Goal: Task Accomplishment & Management: Manage account settings

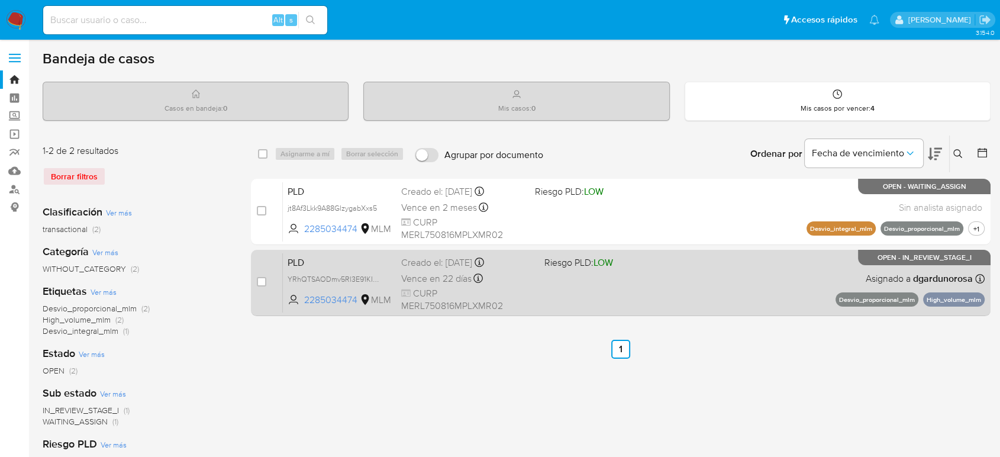
click at [663, 298] on div "PLD YRhQTSAODmv5Rl3E91KIPxU3 2285034474 MLM Riesgo PLD: LOW Creado el: 12/07/20…" at bounding box center [634, 283] width 702 height 60
click at [625, 288] on div "PLD YRhQTSAODmv5Rl3E91KIPxU3 2285034474 MLM Riesgo PLD: LOW Creado el: 12/07/20…" at bounding box center [634, 283] width 702 height 60
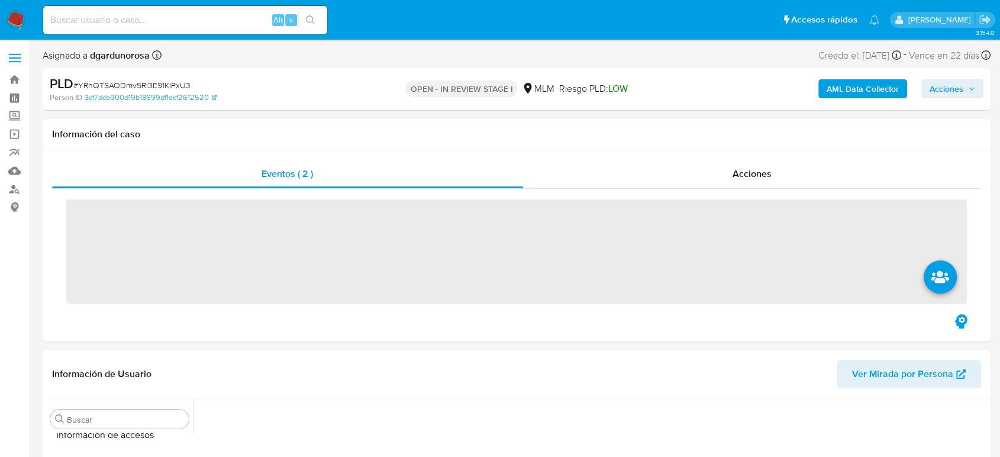
scroll to position [500, 0]
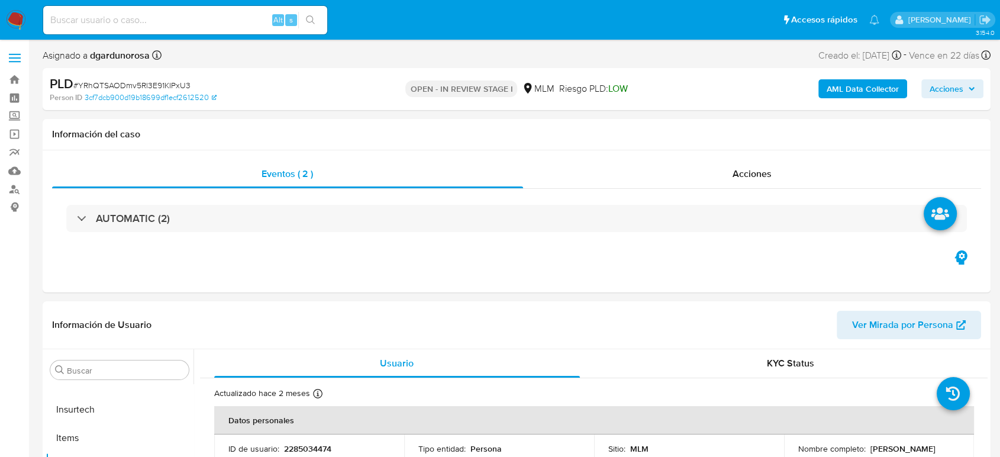
select select "10"
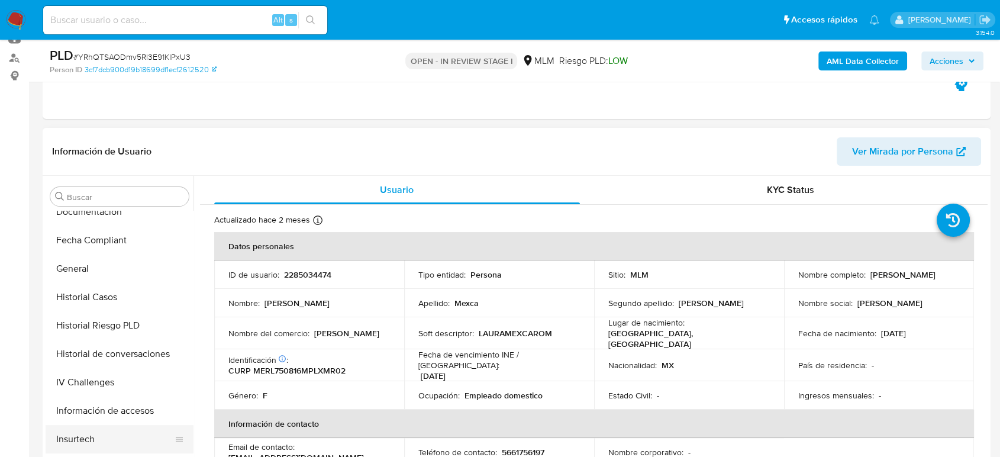
scroll to position [237, 0]
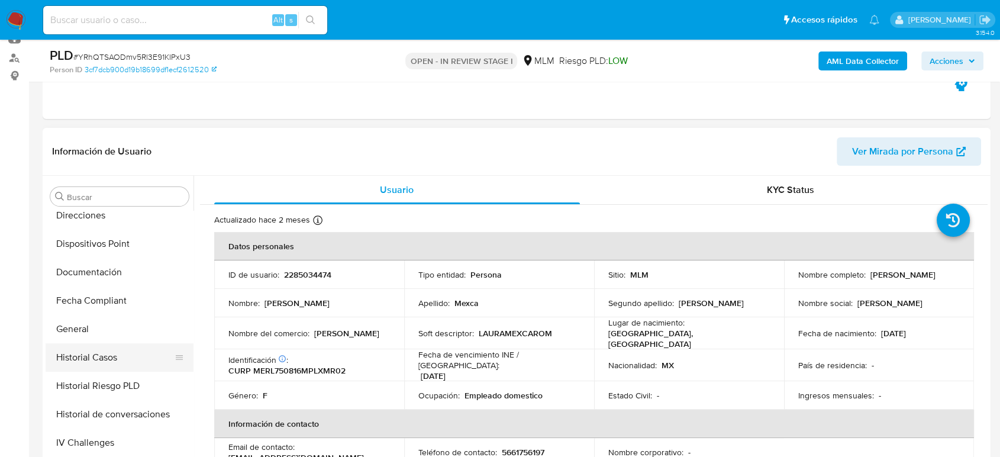
click at [117, 363] on button "Historial Casos" at bounding box center [115, 357] width 138 height 28
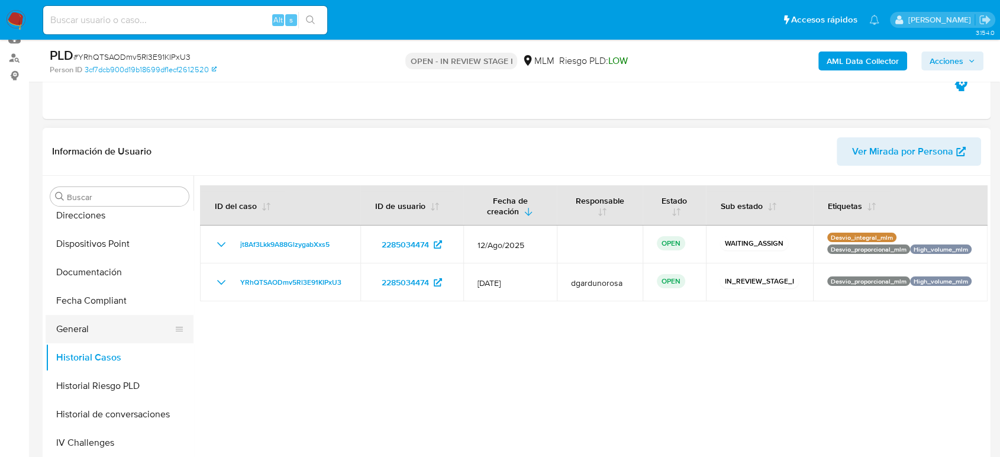
click at [109, 331] on button "General" at bounding box center [115, 329] width 138 height 28
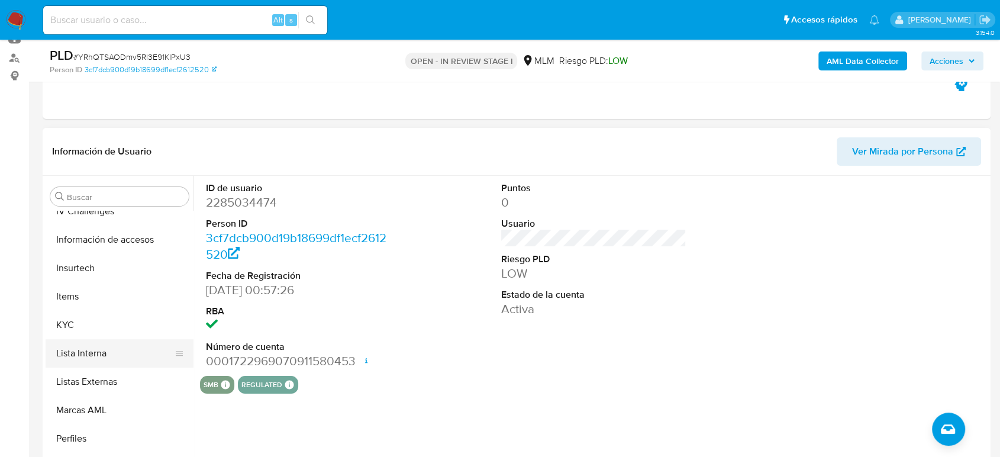
scroll to position [500, 0]
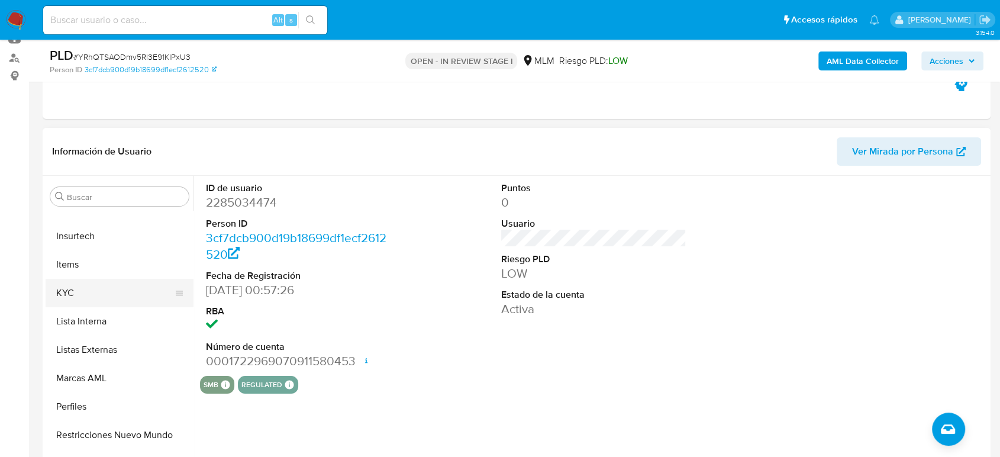
click at [89, 287] on button "KYC" at bounding box center [115, 293] width 138 height 28
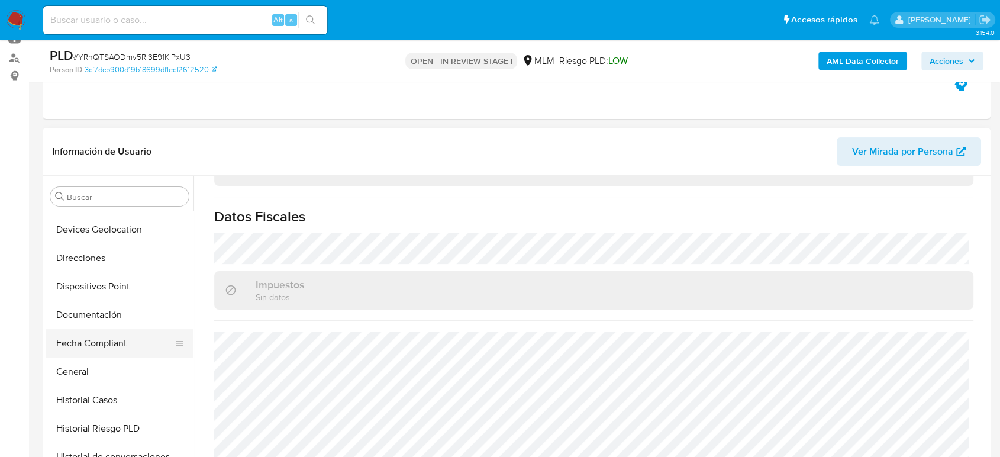
scroll to position [171, 0]
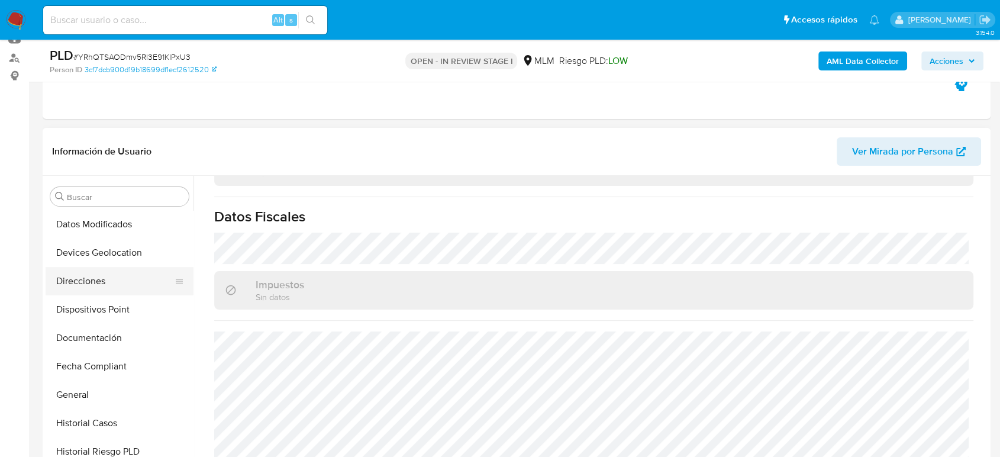
click at [109, 281] on button "Direcciones" at bounding box center [115, 281] width 138 height 28
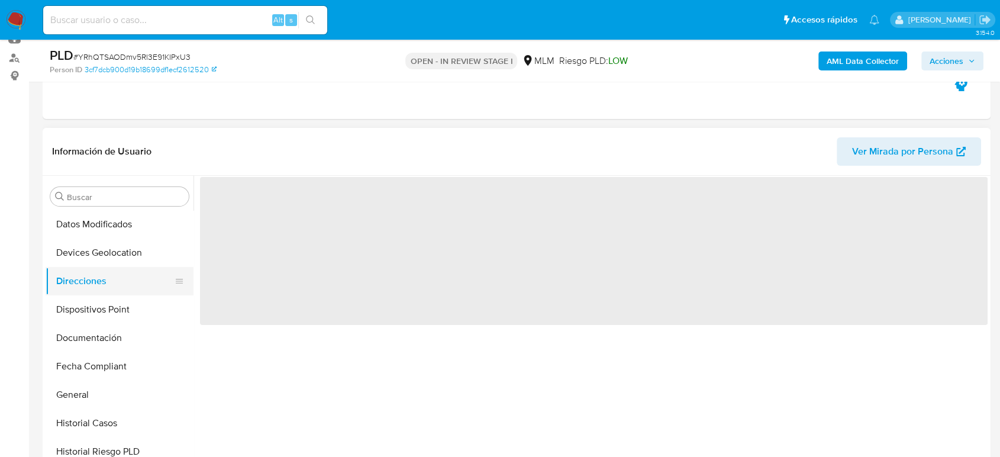
scroll to position [0, 0]
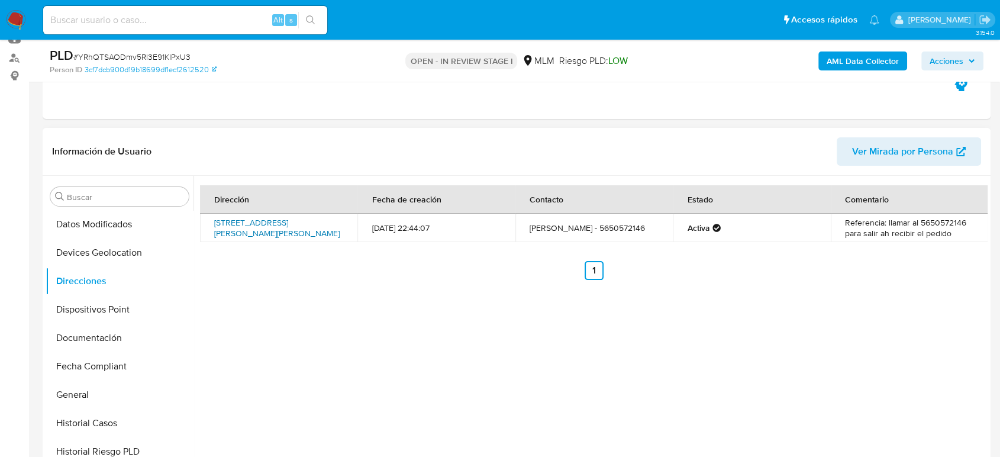
click at [266, 225] on link "General Otilio Montaño 525, Venustiano Carranza, Distrito Federal, 15850, Mexic…" at bounding box center [276, 228] width 125 height 22
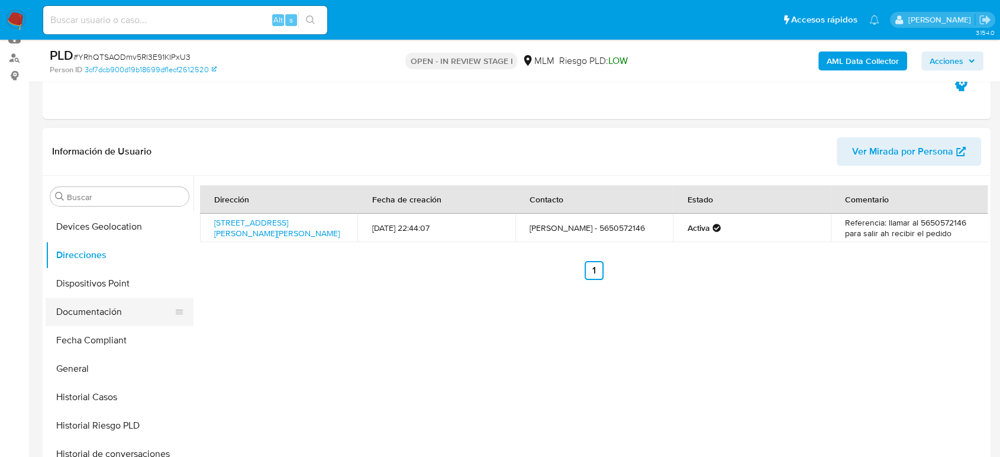
click at [95, 314] on button "Documentación" at bounding box center [115, 312] width 138 height 28
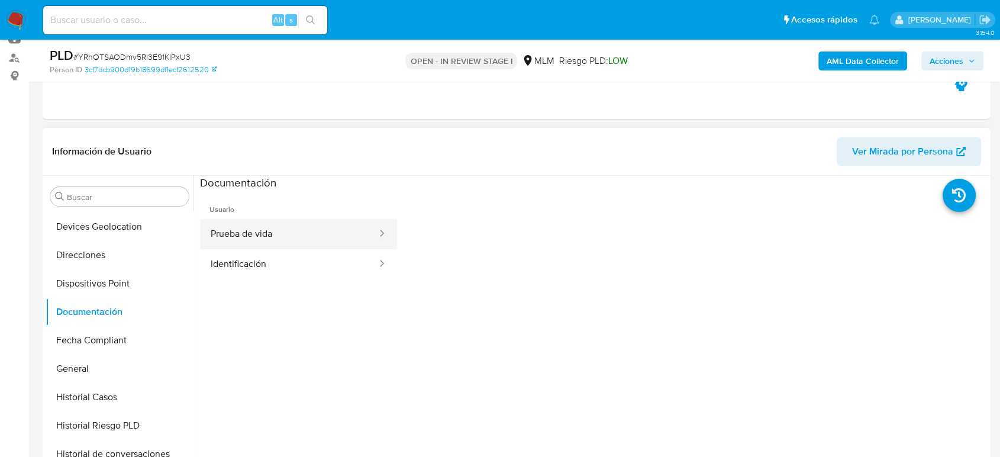
click at [347, 230] on button "Prueba de vida" at bounding box center [289, 234] width 178 height 30
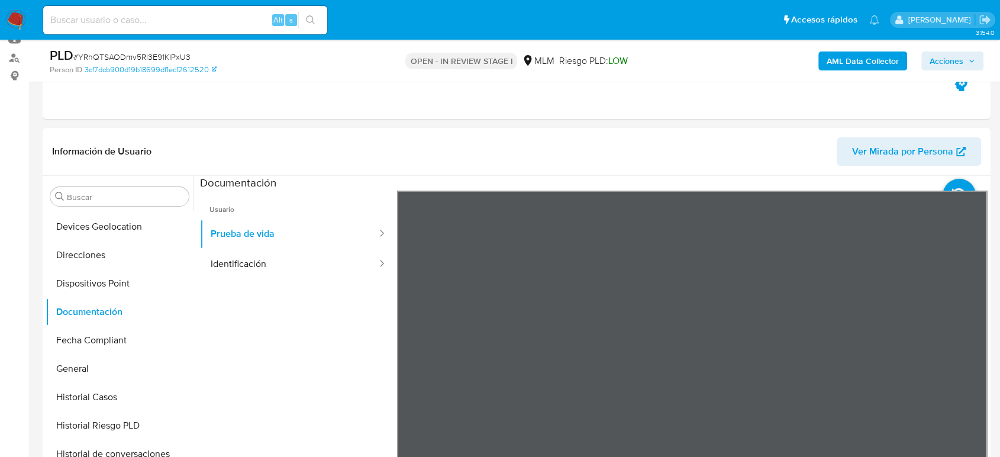
click at [270, 272] on button "Identificación" at bounding box center [289, 264] width 178 height 30
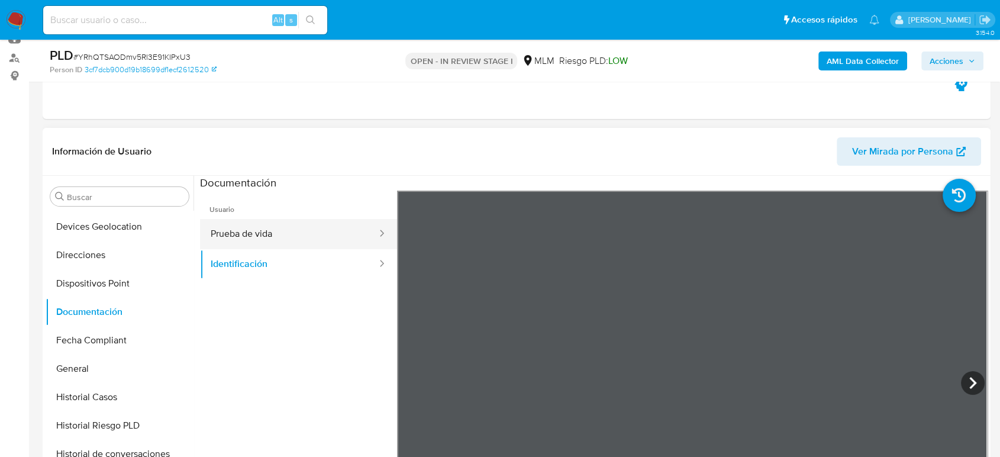
click at [275, 233] on button "Prueba de vida" at bounding box center [289, 234] width 178 height 30
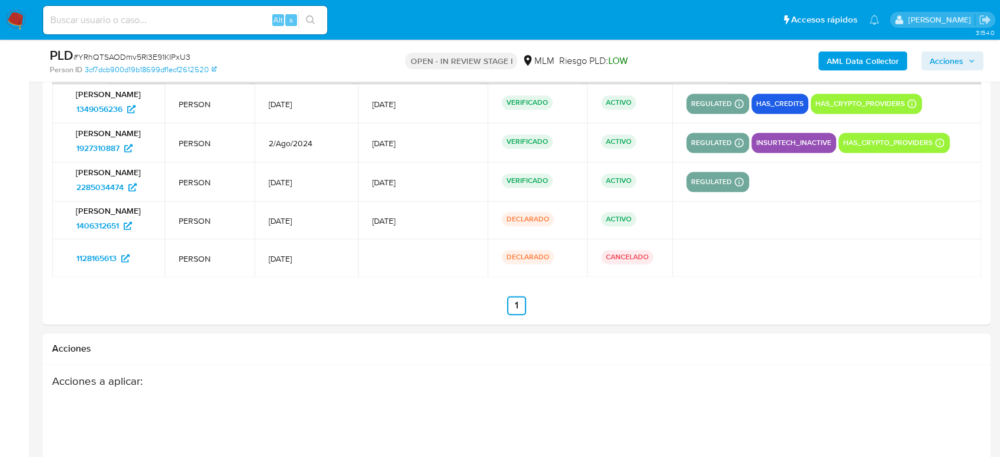
scroll to position [1841, 0]
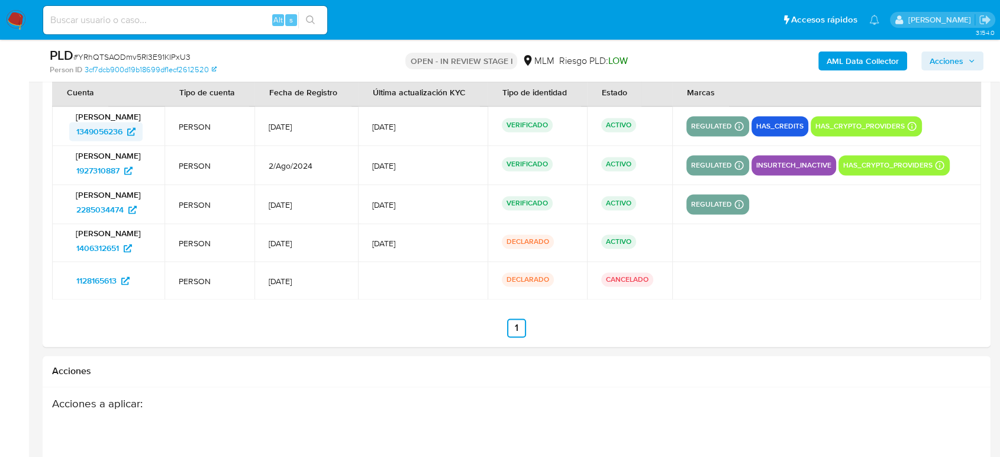
click at [91, 136] on span "1349056236" at bounding box center [99, 131] width 46 height 19
click at [102, 167] on span "1927310887" at bounding box center [97, 170] width 43 height 19
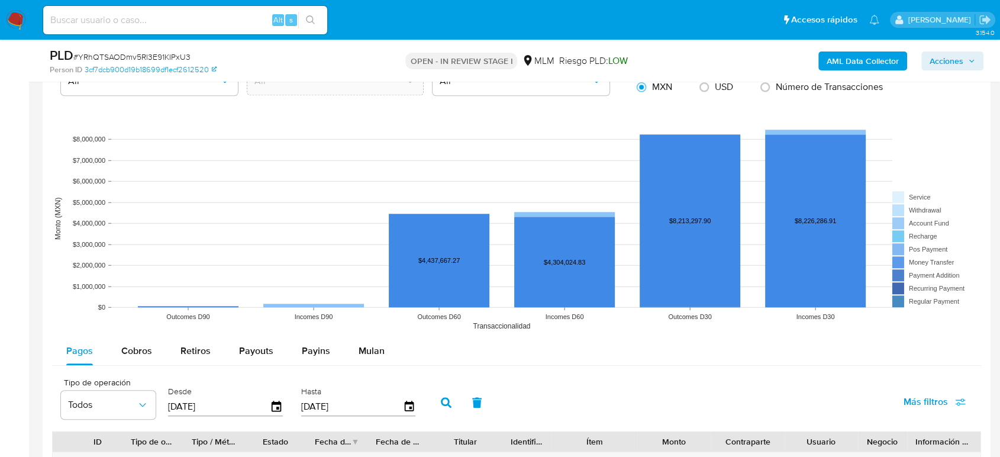
scroll to position [1193, 0]
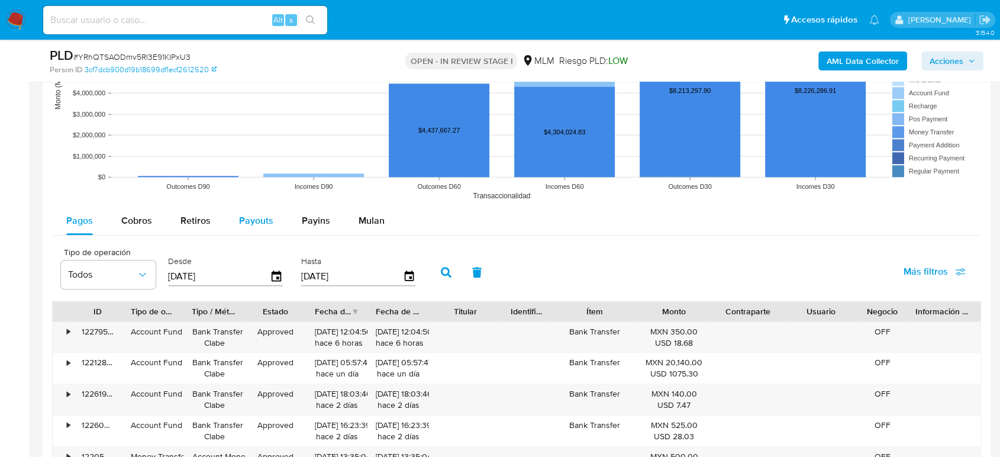
click at [256, 226] on div "Payouts" at bounding box center [256, 221] width 34 height 28
select select "10"
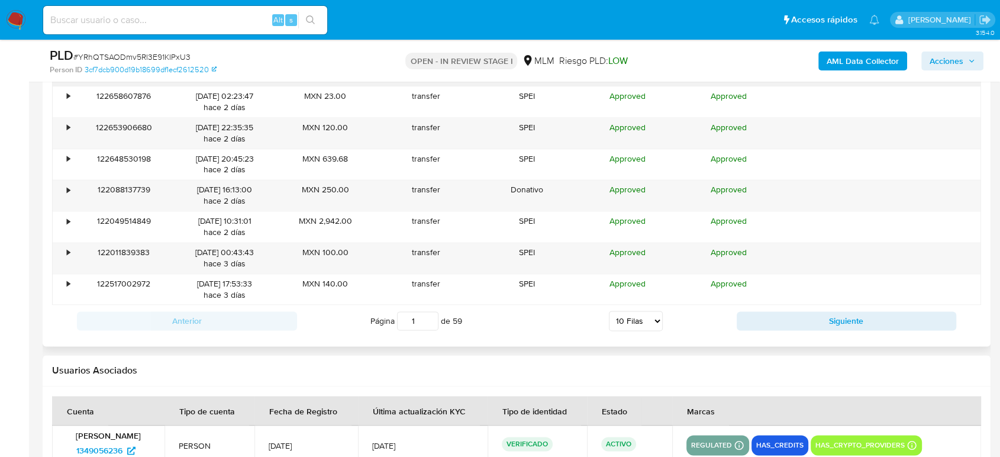
scroll to position [1259, 0]
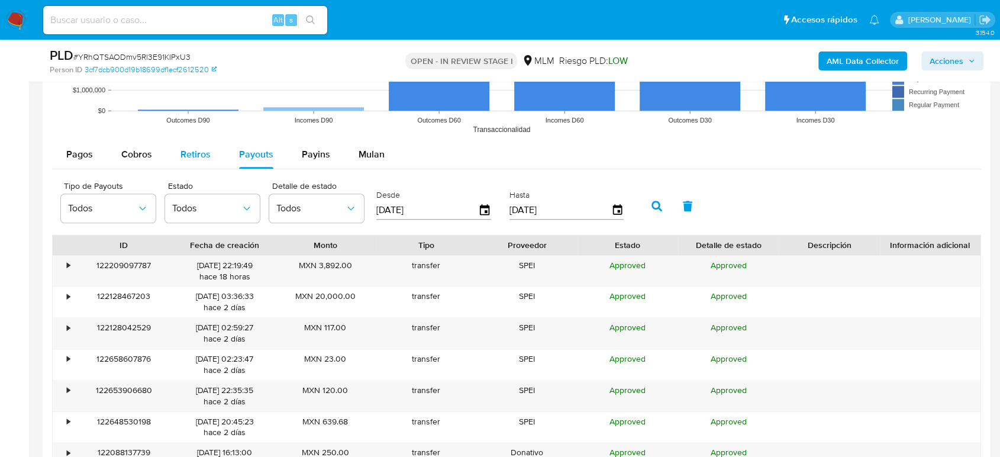
click at [191, 148] on span "Retiros" at bounding box center [196, 154] width 30 height 14
select select "10"
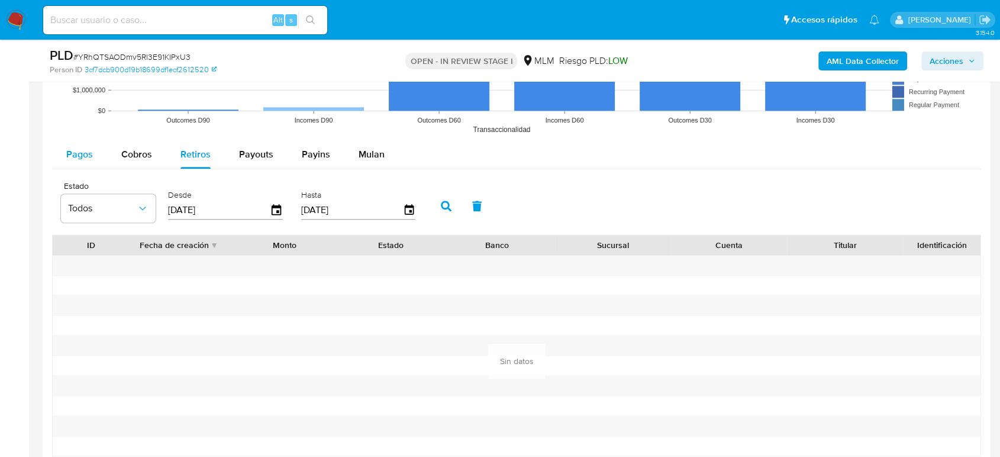
click at [84, 164] on div "Pagos" at bounding box center [79, 154] width 27 height 28
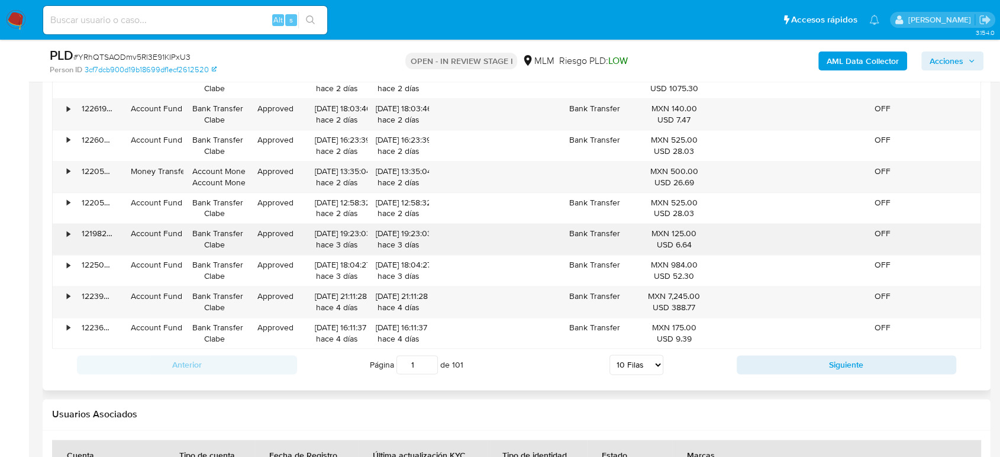
scroll to position [1457, 0]
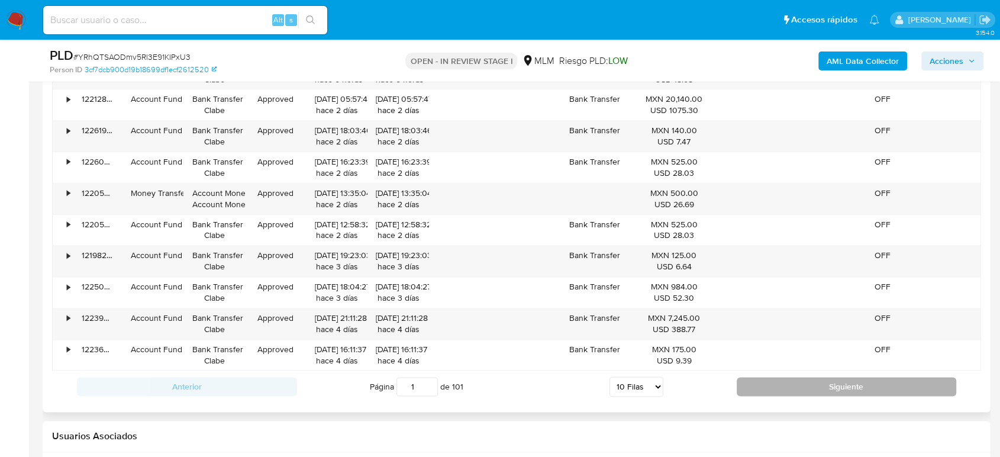
click at [779, 389] on button "Siguiente" at bounding box center [847, 386] width 220 height 19
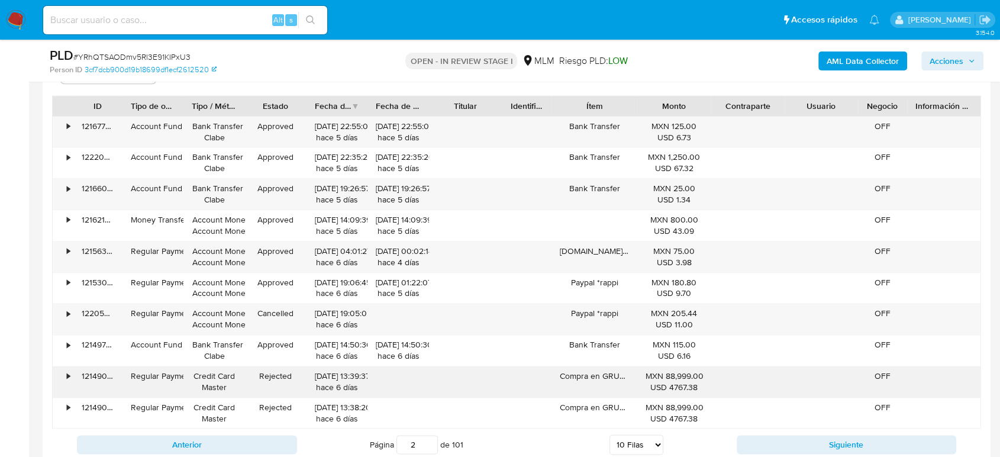
scroll to position [1325, 0]
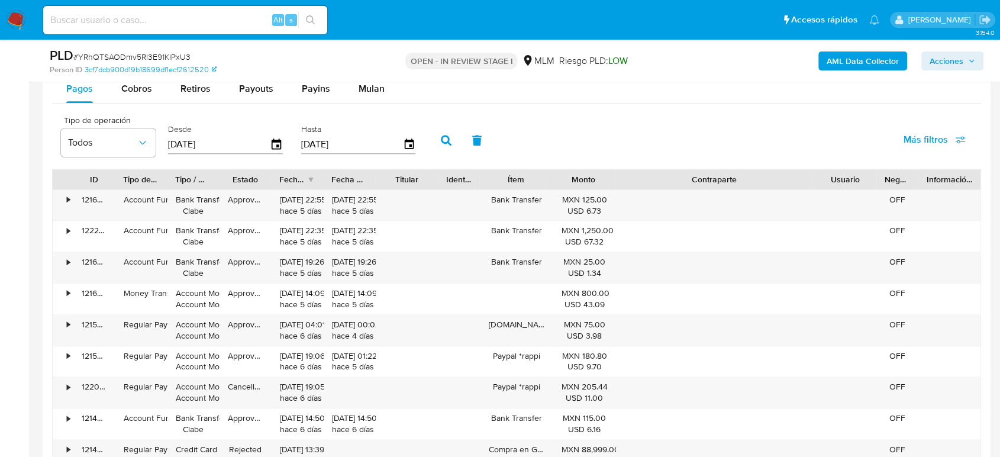
drag, startPoint x: 782, startPoint y: 182, endPoint x: 911, endPoint y: 177, distance: 129.7
click at [911, 177] on div "ID Tipo de operación Tipo / Método Estado Fecha de creación Fecha de aprobación…" at bounding box center [517, 179] width 928 height 20
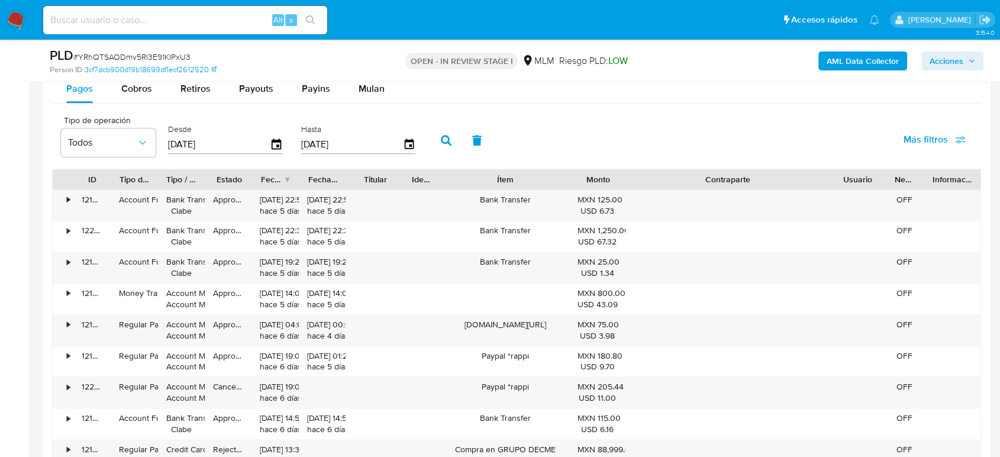
drag, startPoint x: 545, startPoint y: 179, endPoint x: 603, endPoint y: 183, distance: 57.5
click at [603, 183] on div "ID Tipo de operación Tipo / Método Estado Fecha de creación Fecha de aprobación…" at bounding box center [517, 179] width 928 height 20
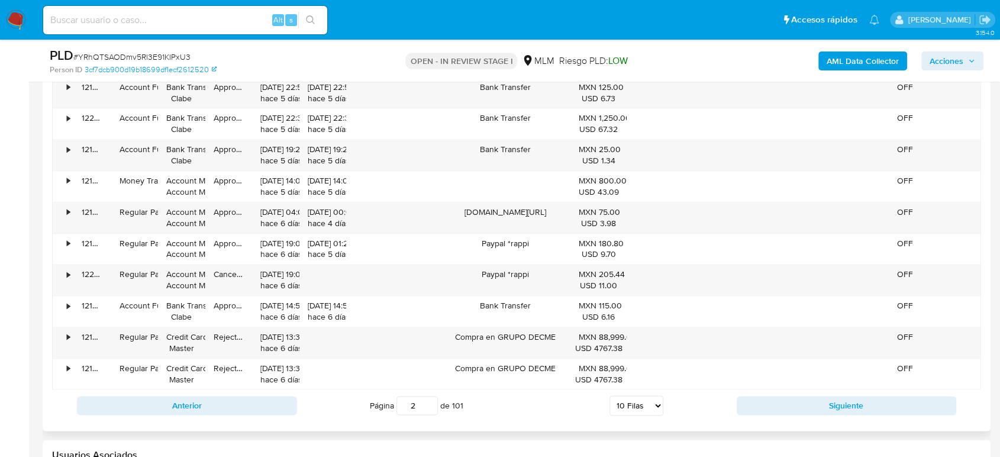
scroll to position [1457, 0]
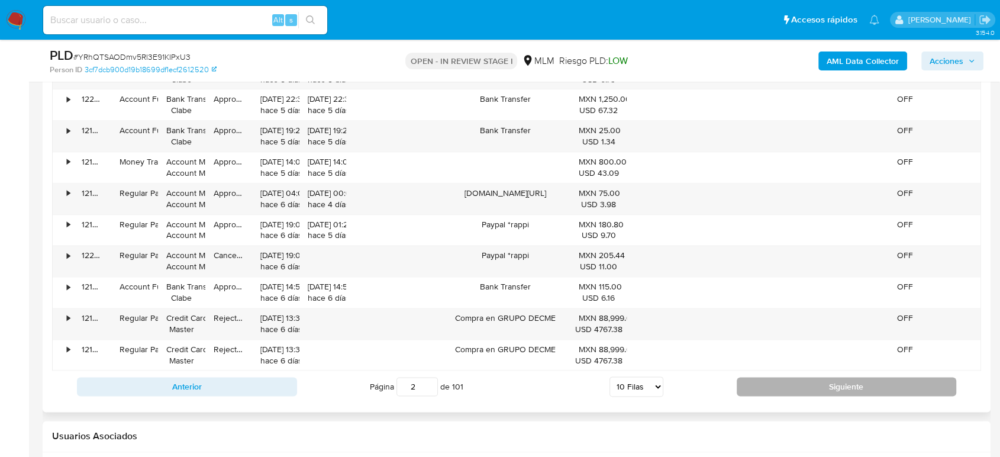
click at [803, 381] on button "Siguiente" at bounding box center [847, 386] width 220 height 19
click at [798, 394] on button "Siguiente" at bounding box center [847, 386] width 220 height 19
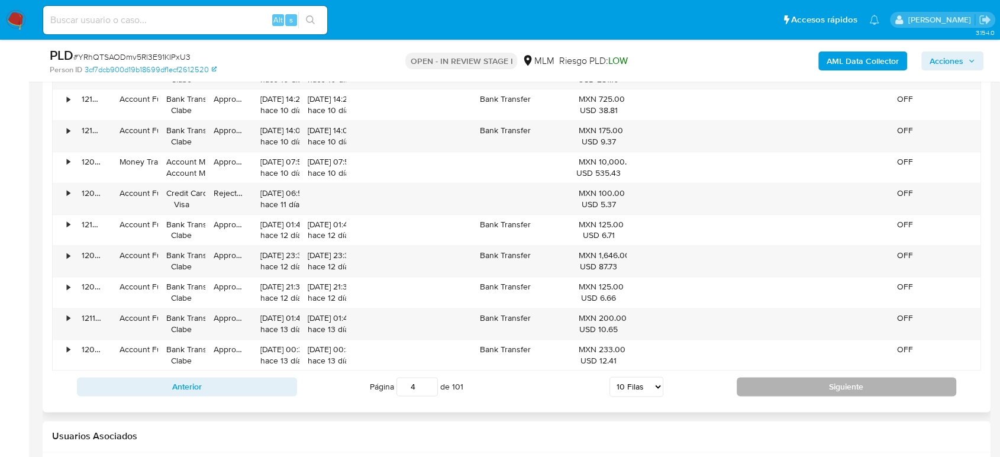
click at [799, 391] on button "Siguiente" at bounding box center [847, 386] width 220 height 19
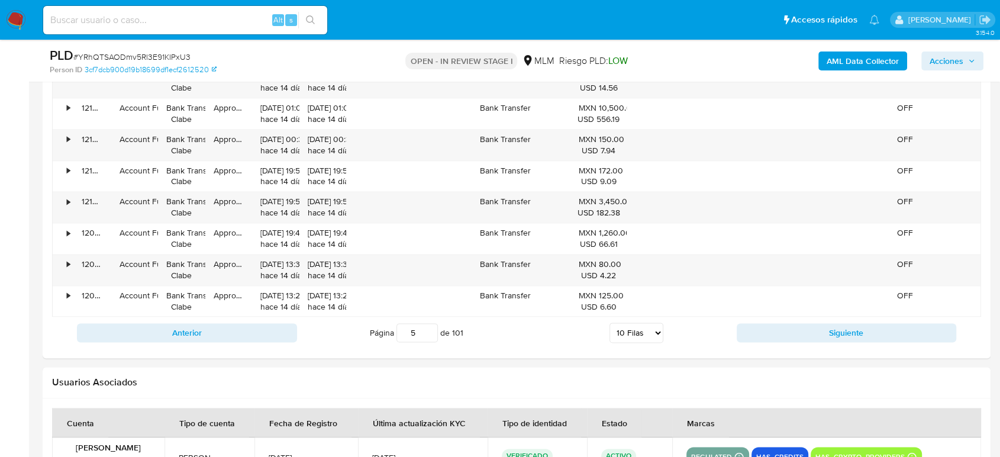
scroll to position [1522, 0]
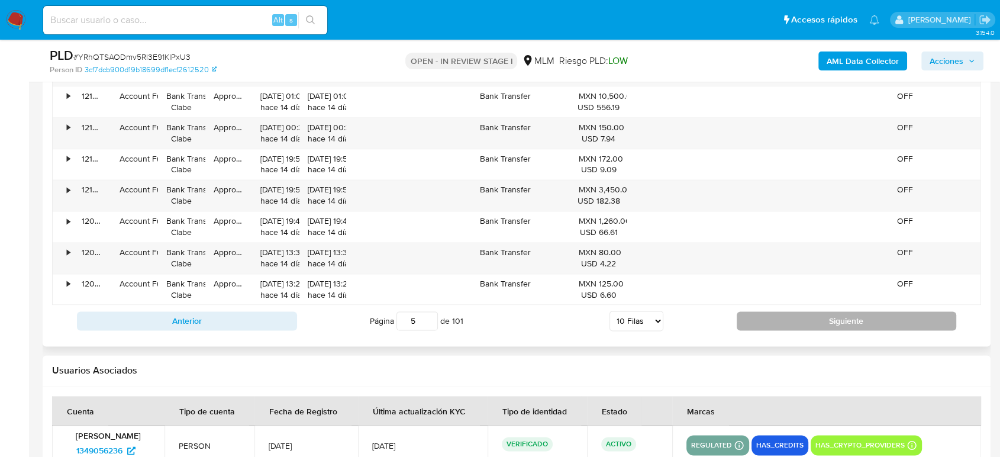
click at [814, 324] on button "Siguiente" at bounding box center [847, 320] width 220 height 19
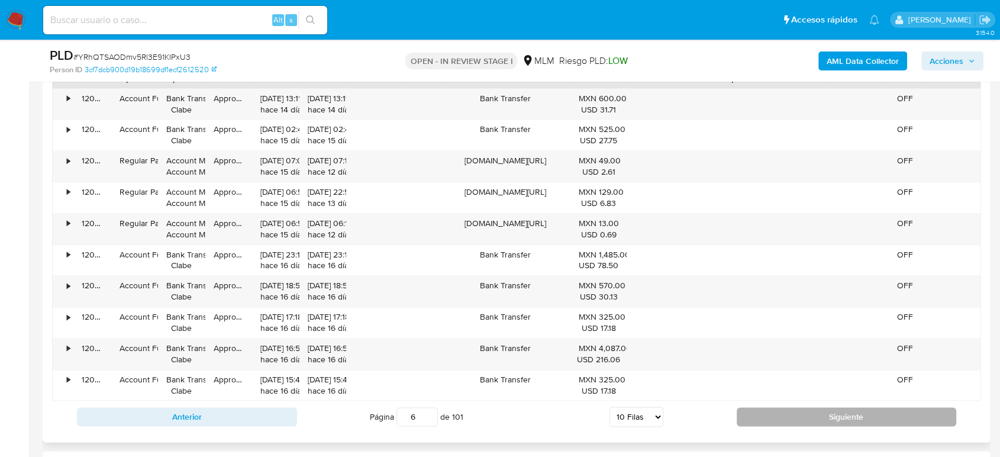
scroll to position [1457, 0]
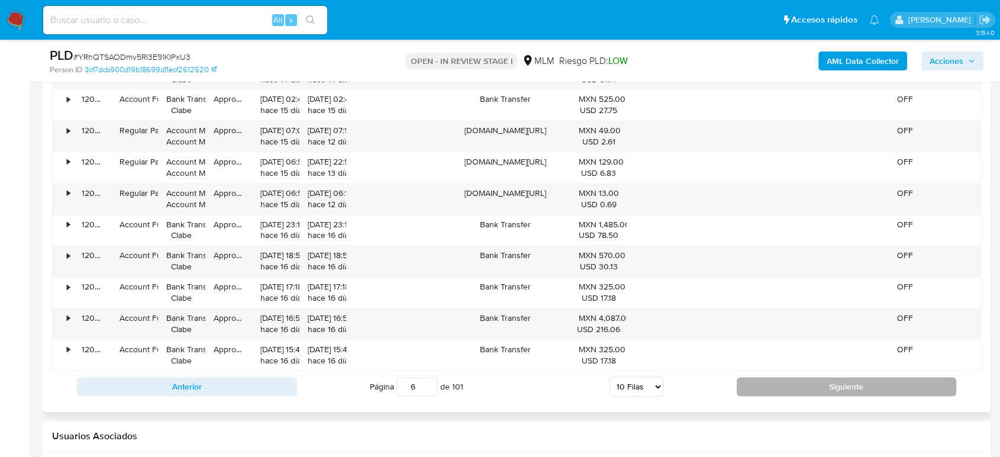
click at [830, 392] on button "Siguiente" at bounding box center [847, 386] width 220 height 19
click at [827, 387] on button "Siguiente" at bounding box center [847, 386] width 220 height 19
click at [816, 386] on button "Siguiente" at bounding box center [847, 386] width 220 height 19
type input "9"
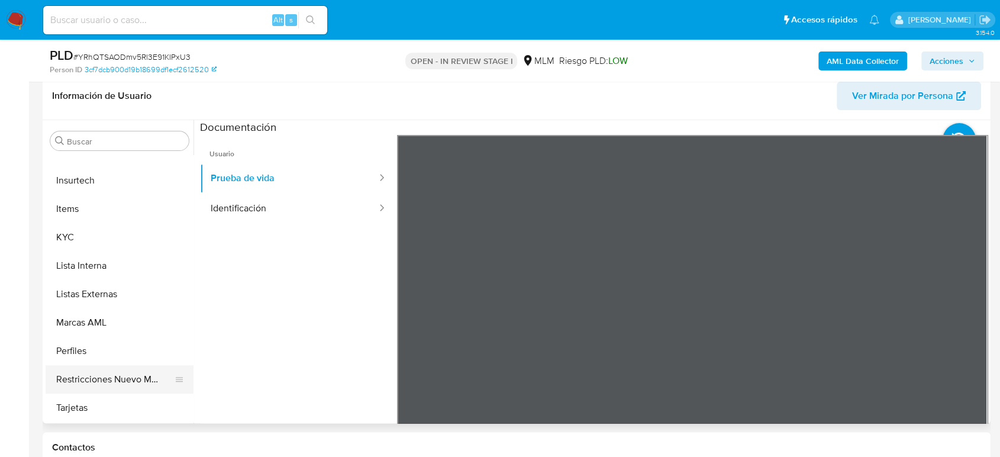
scroll to position [263, 0]
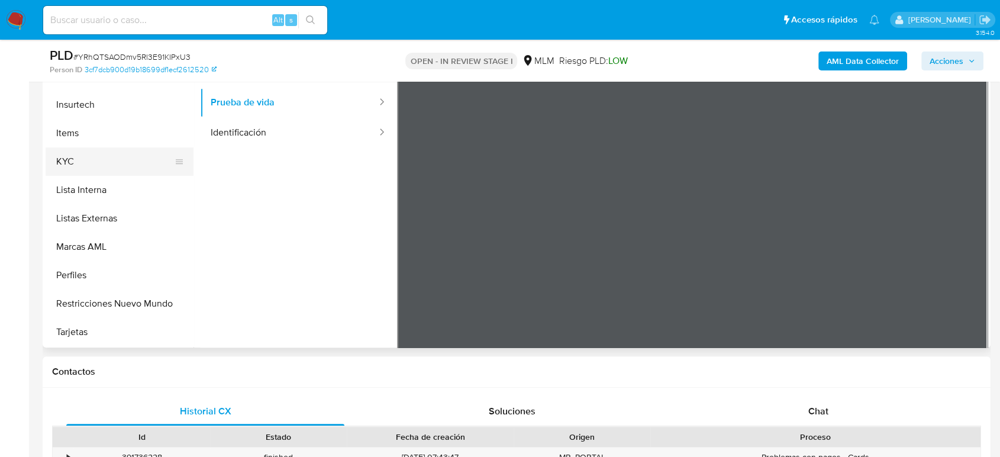
click at [112, 169] on button "KYC" at bounding box center [115, 161] width 138 height 28
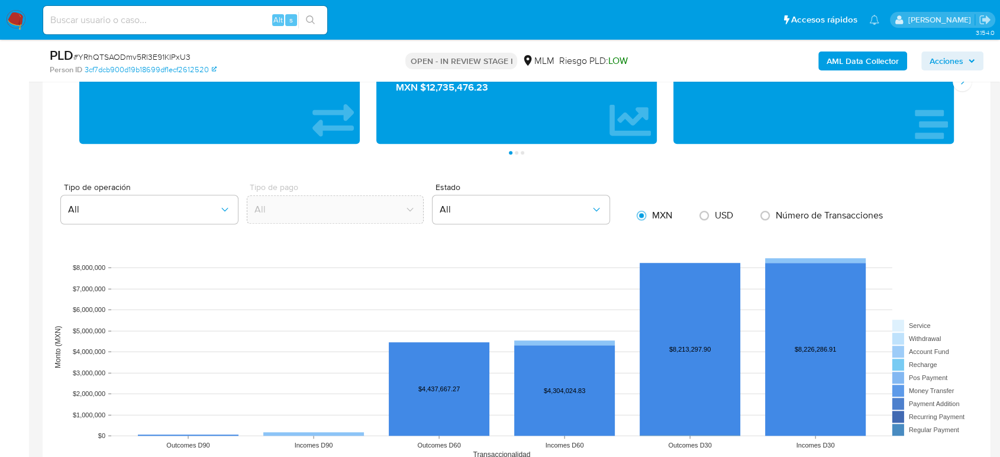
scroll to position [1052, 0]
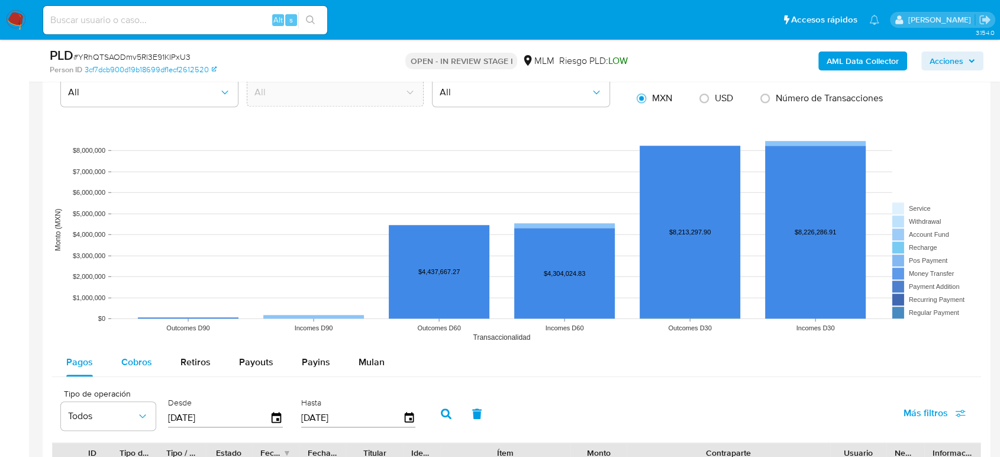
click at [147, 358] on span "Cobros" at bounding box center [136, 362] width 31 height 14
select select "10"
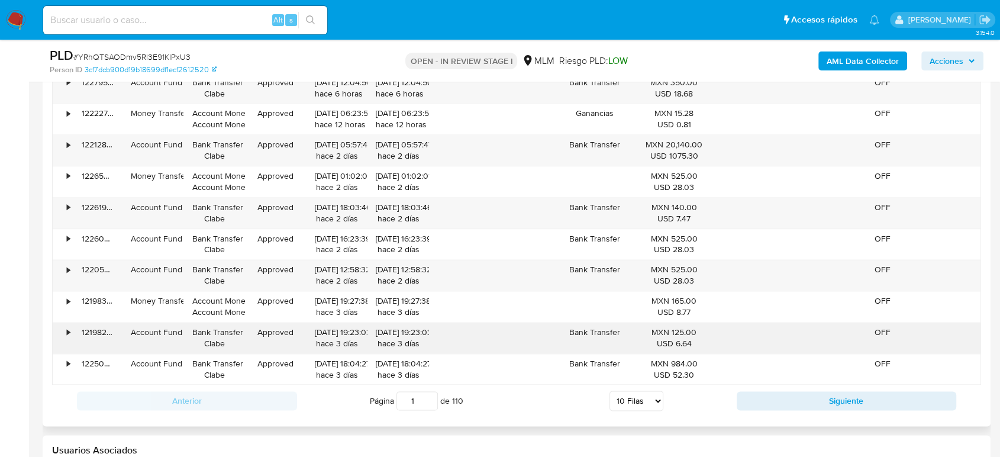
scroll to position [1446, 0]
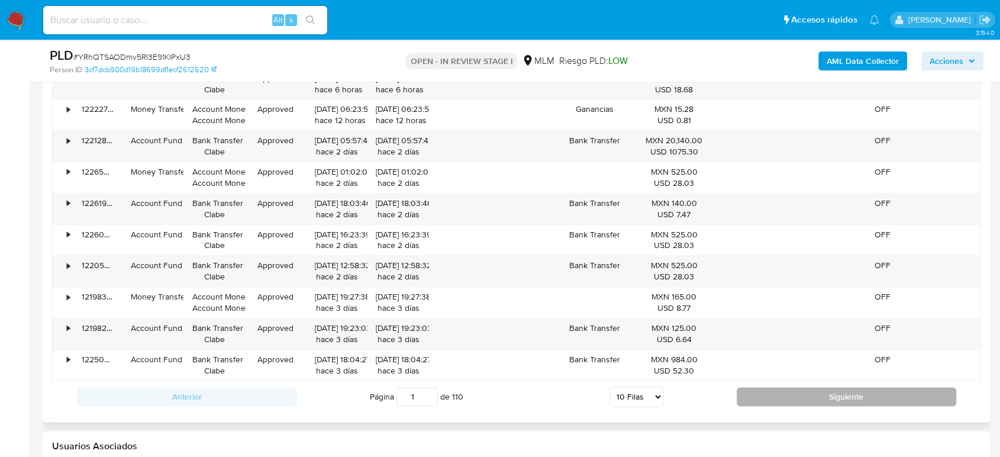
click at [755, 387] on button "Siguiente" at bounding box center [847, 396] width 220 height 19
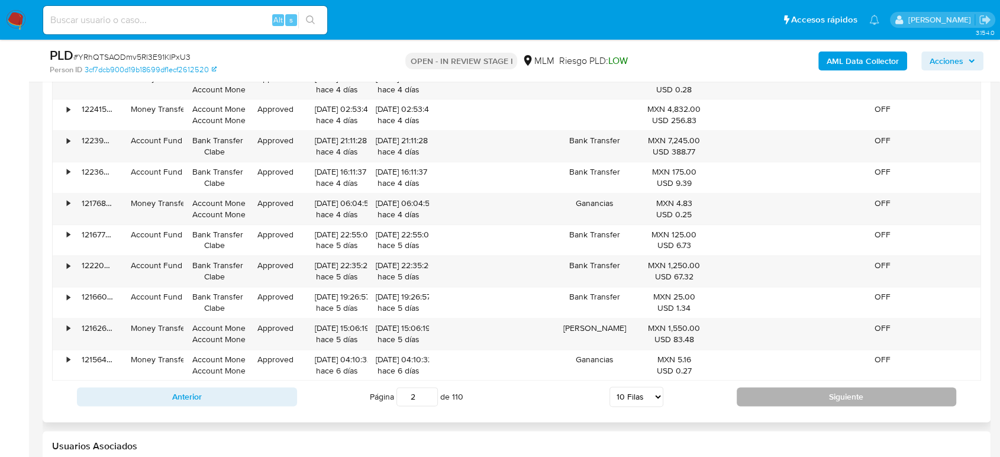
click at [771, 387] on button "Siguiente" at bounding box center [847, 396] width 220 height 19
type input "3"
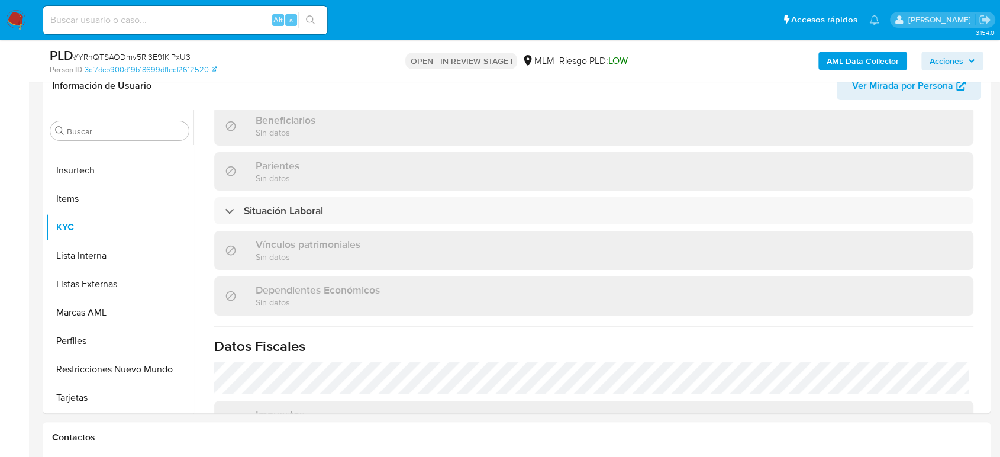
scroll to position [546, 0]
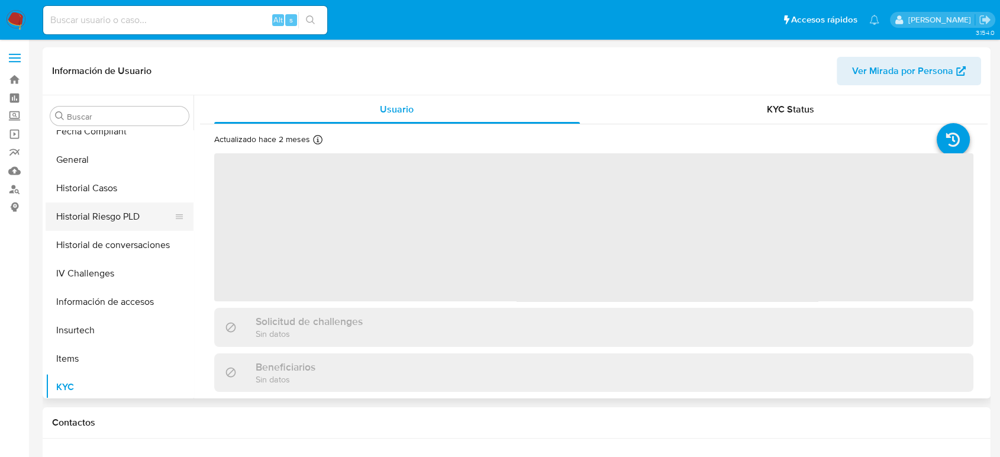
scroll to position [303, 0]
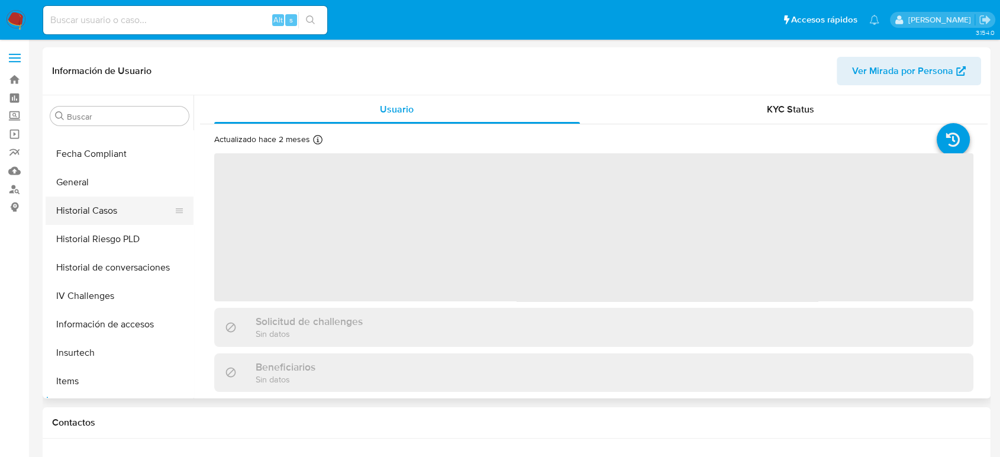
click at [112, 208] on button "Historial Casos" at bounding box center [115, 210] width 138 height 28
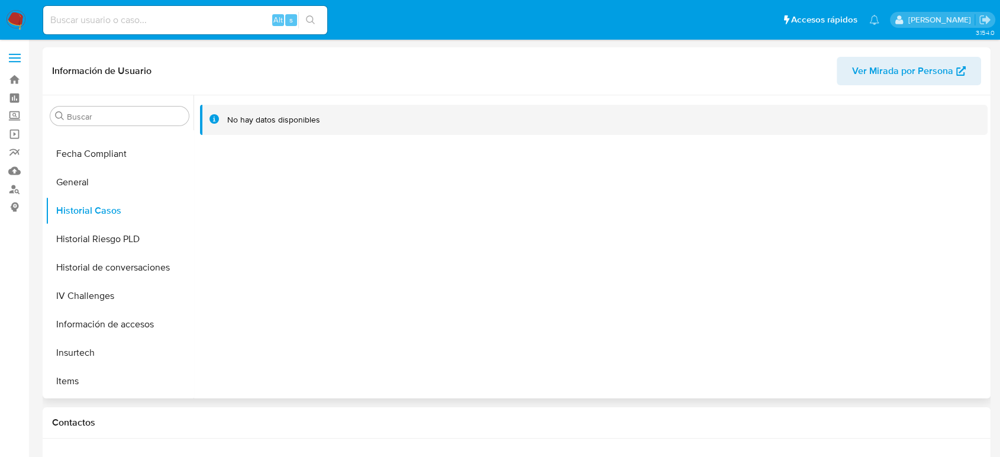
select select "10"
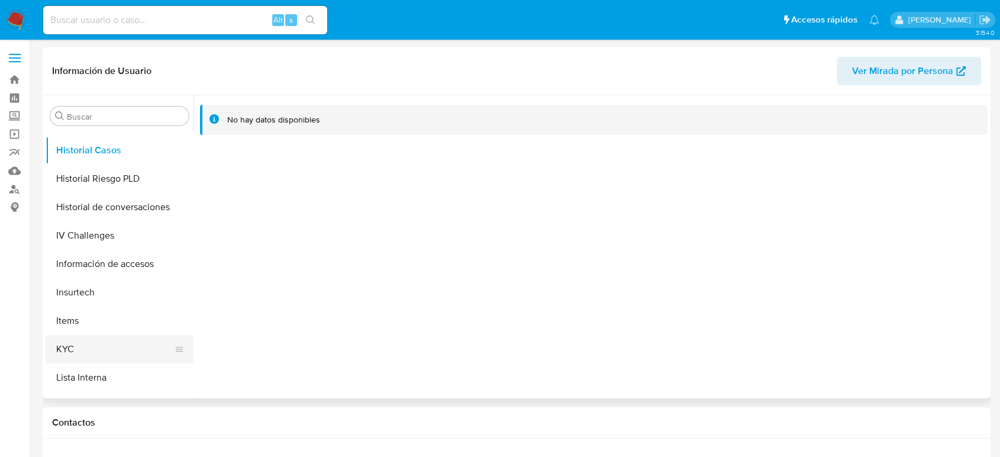
scroll to position [434, 0]
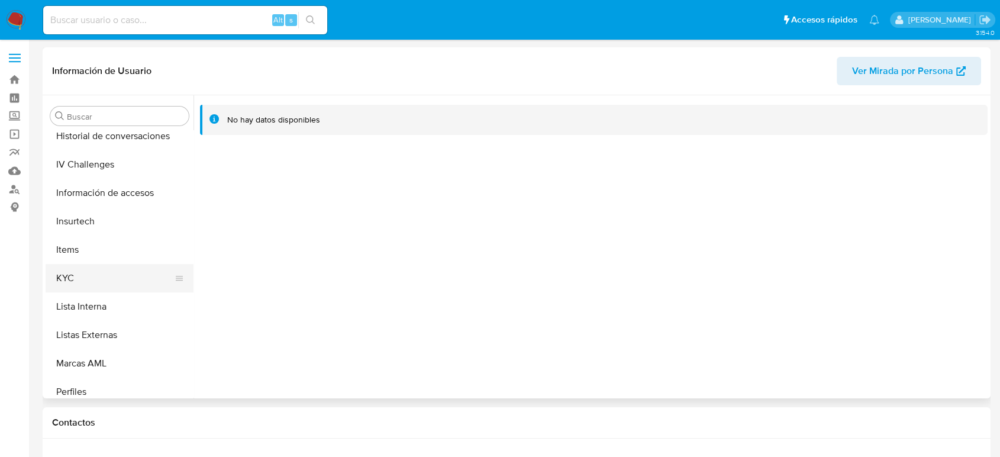
click at [106, 282] on button "KYC" at bounding box center [115, 278] width 138 height 28
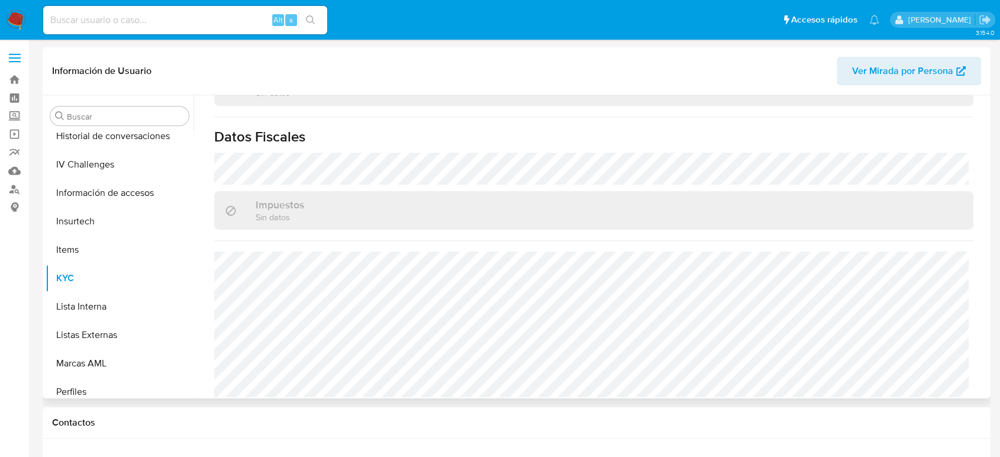
scroll to position [743, 0]
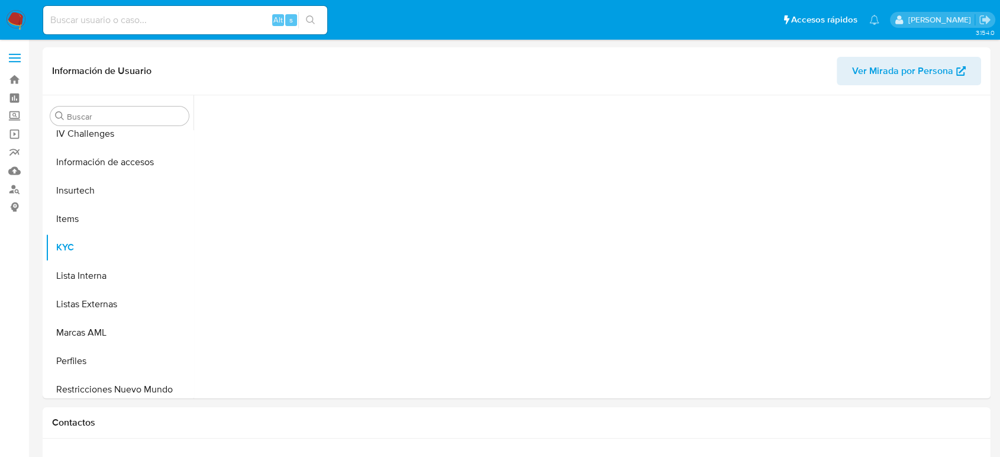
scroll to position [500, 0]
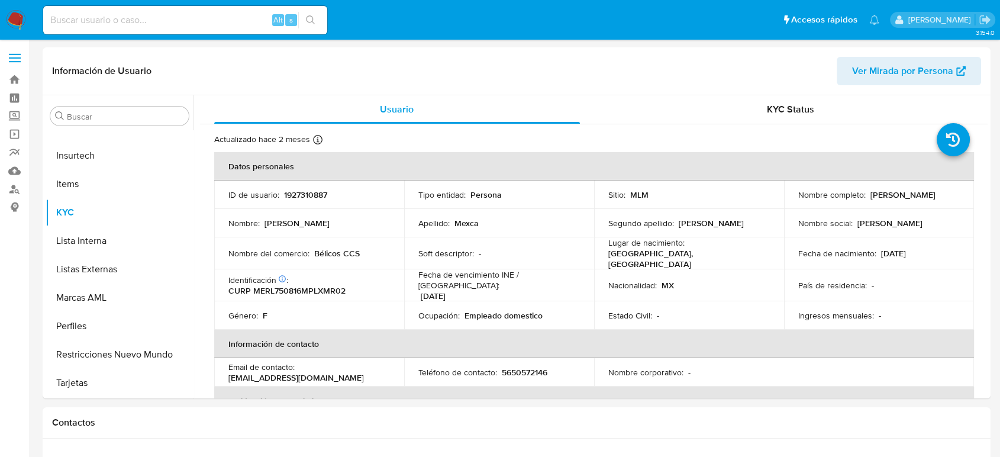
select select "10"
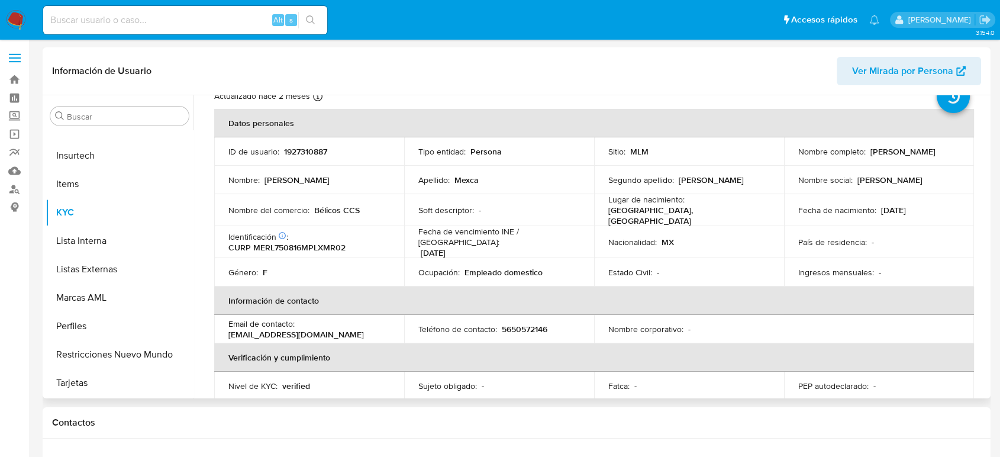
scroll to position [20, 0]
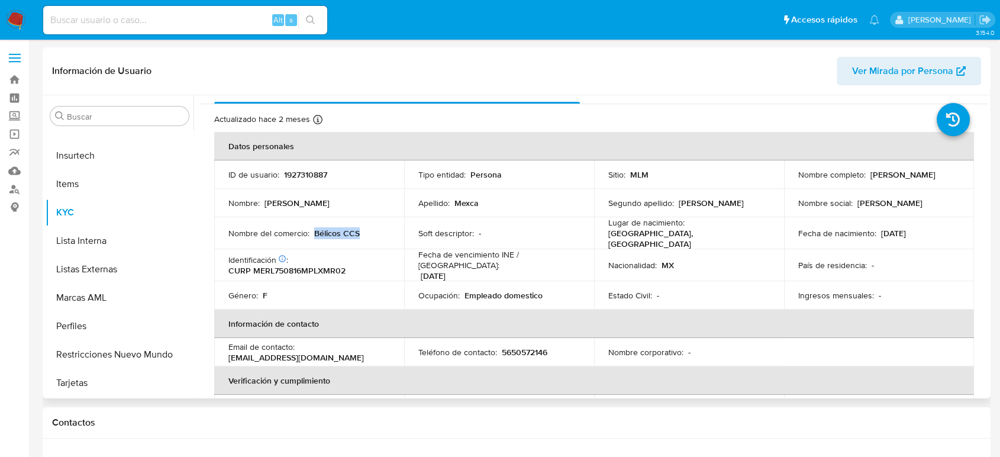
drag, startPoint x: 362, startPoint y: 234, endPoint x: 314, endPoint y: 233, distance: 47.4
click at [314, 233] on div "Nombre del comercio : Bélicos CCS" at bounding box center [309, 233] width 162 height 11
copy p "Bélicos CCS"
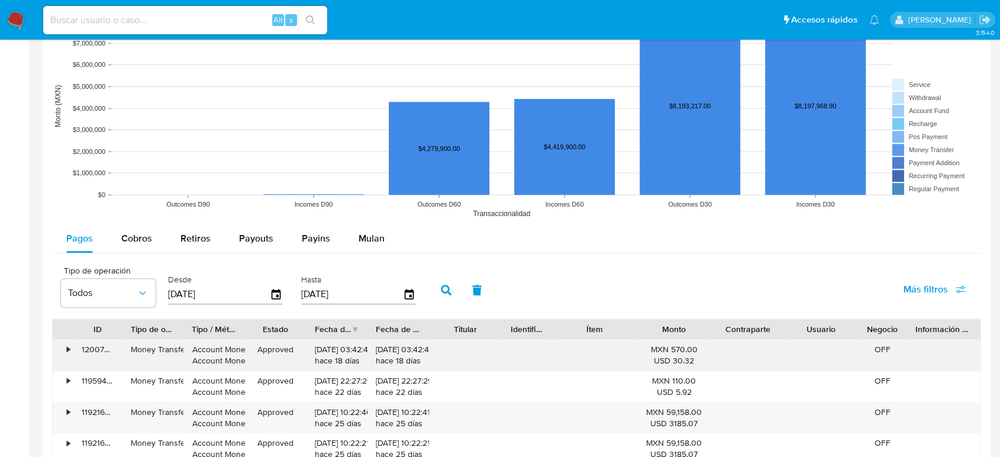
scroll to position [986, 0]
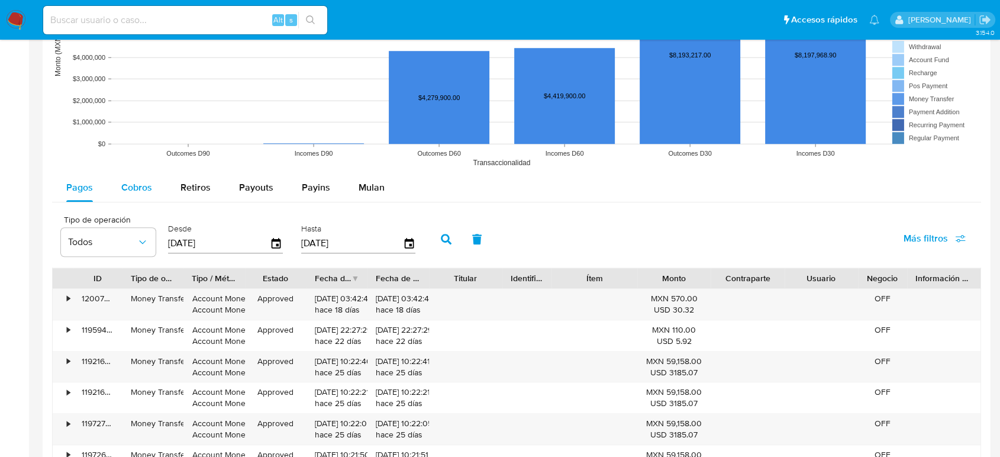
click at [140, 183] on span "Cobros" at bounding box center [136, 188] width 31 height 14
select select "10"
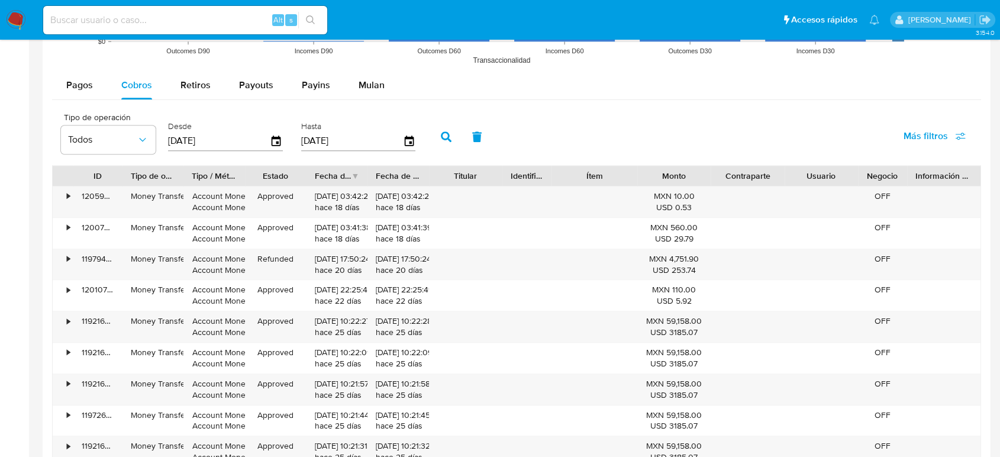
scroll to position [1184, 0]
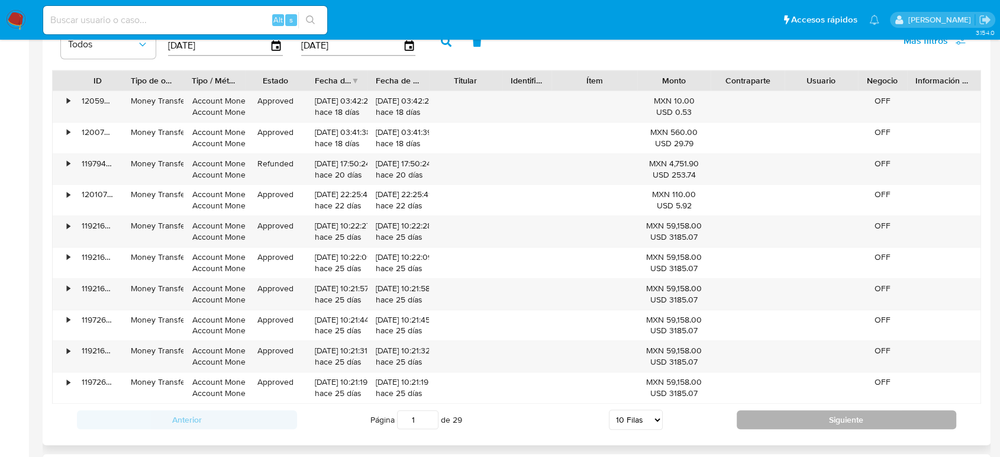
click at [787, 414] on button "Siguiente" at bounding box center [847, 419] width 220 height 19
click at [761, 422] on button "Siguiente" at bounding box center [847, 419] width 220 height 19
click at [753, 419] on button "Siguiente" at bounding box center [847, 419] width 220 height 19
type input "4"
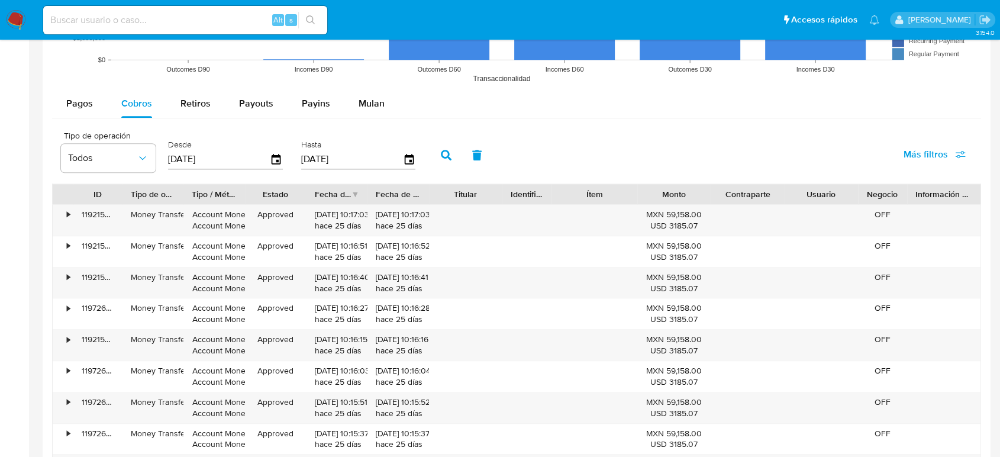
scroll to position [920, 0]
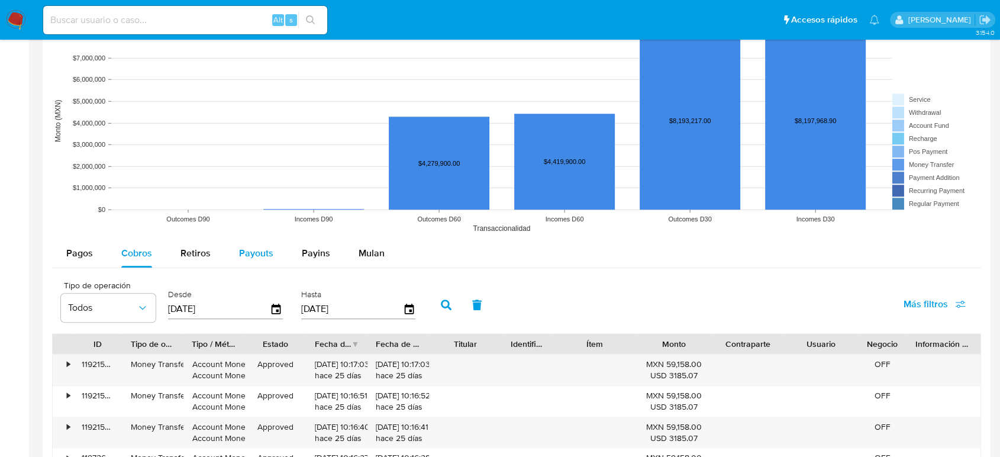
click at [248, 254] on span "Payouts" at bounding box center [256, 253] width 34 height 14
select select "10"
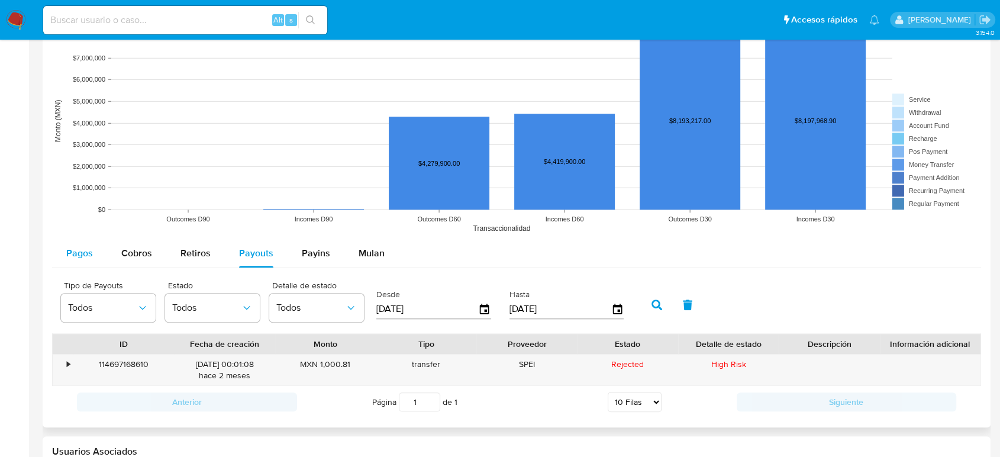
click at [77, 259] on div "Pagos" at bounding box center [79, 253] width 27 height 28
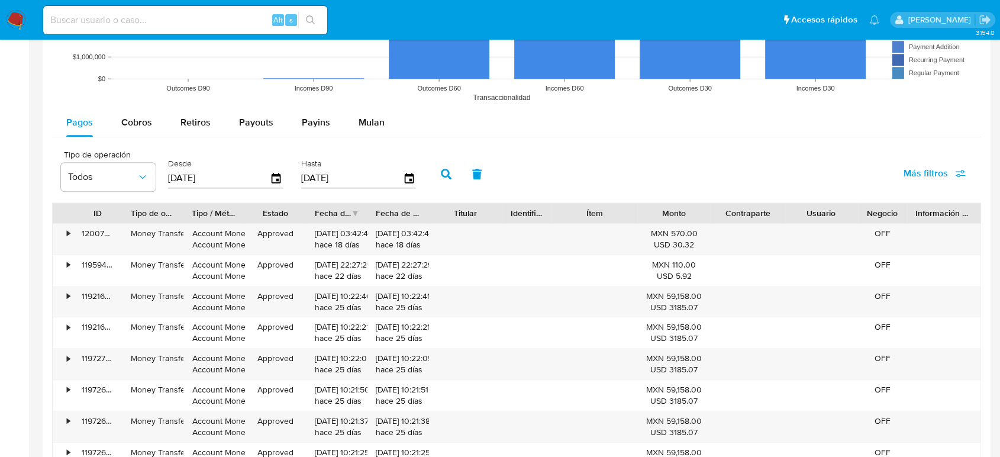
scroll to position [1184, 0]
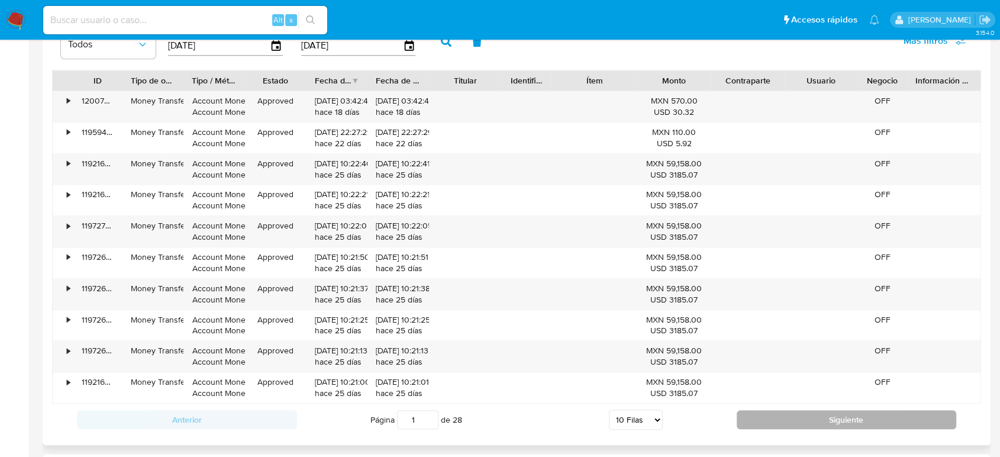
click at [750, 424] on button "Siguiente" at bounding box center [847, 419] width 220 height 19
type input "2"
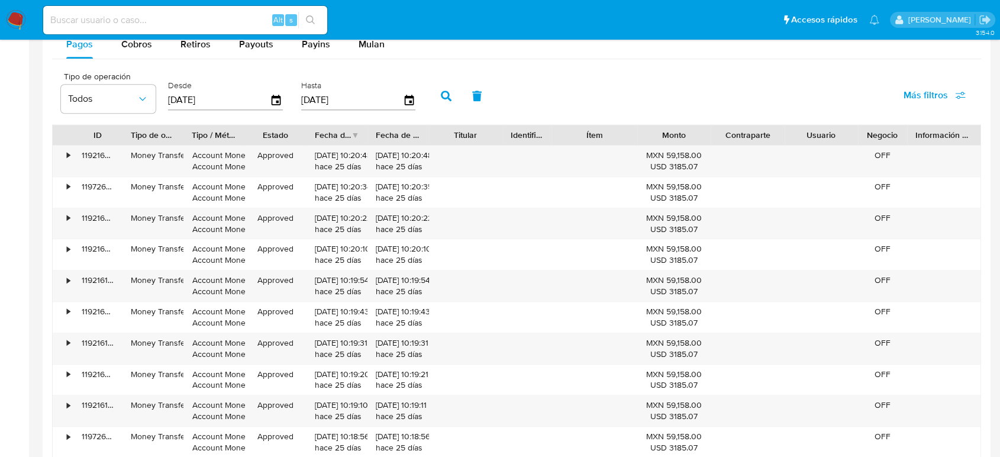
scroll to position [1052, 0]
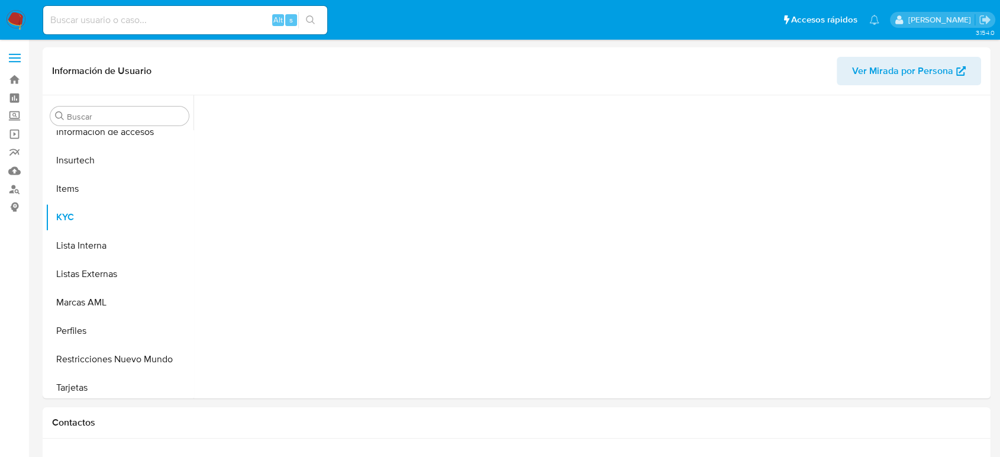
scroll to position [500, 0]
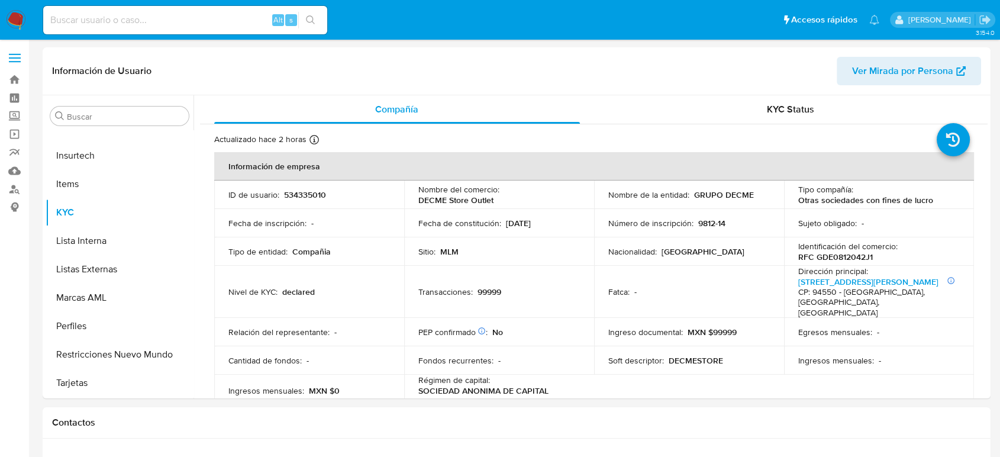
select select "10"
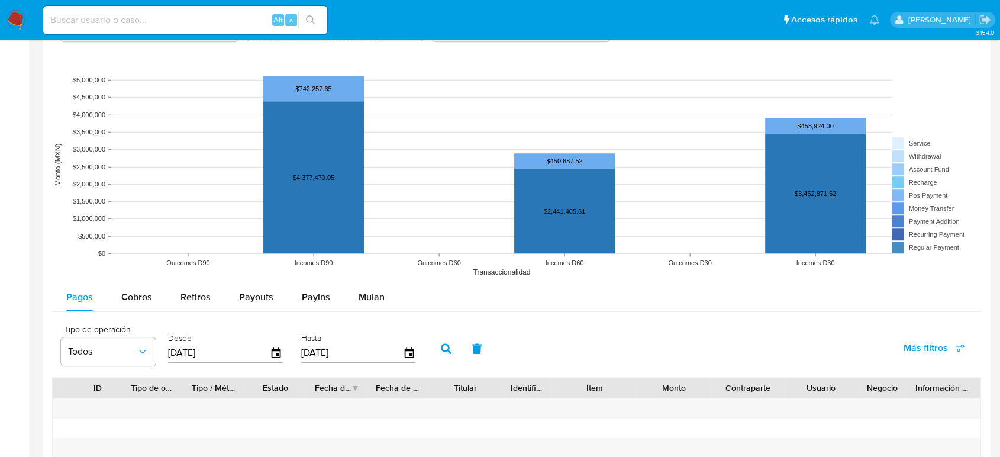
scroll to position [986, 0]
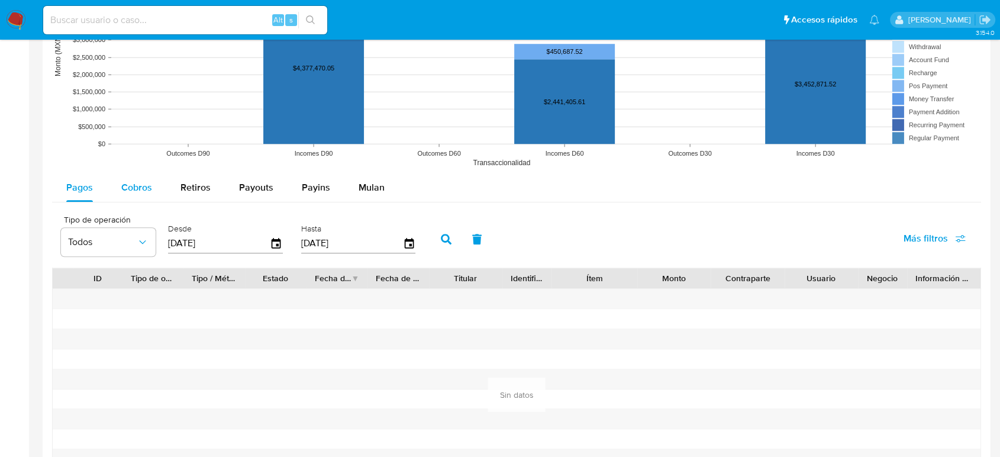
click at [133, 187] on span "Cobros" at bounding box center [136, 188] width 31 height 14
select select "10"
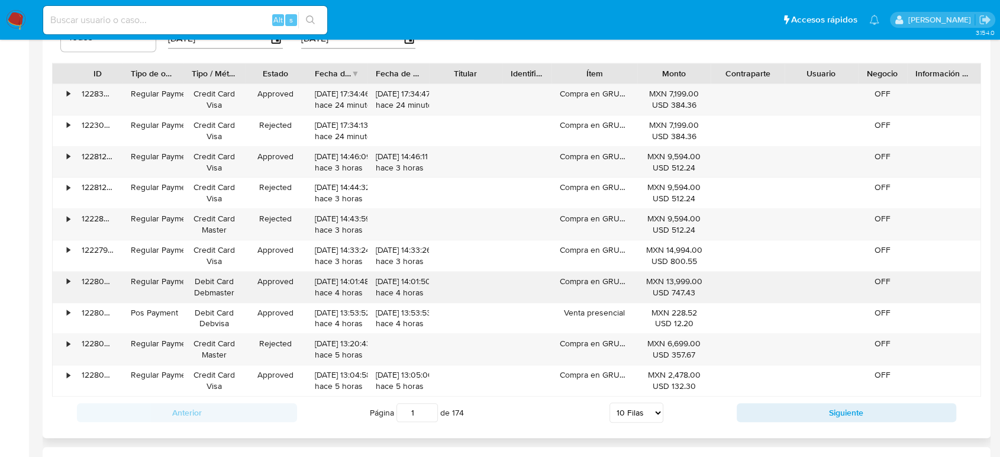
scroll to position [1184, 0]
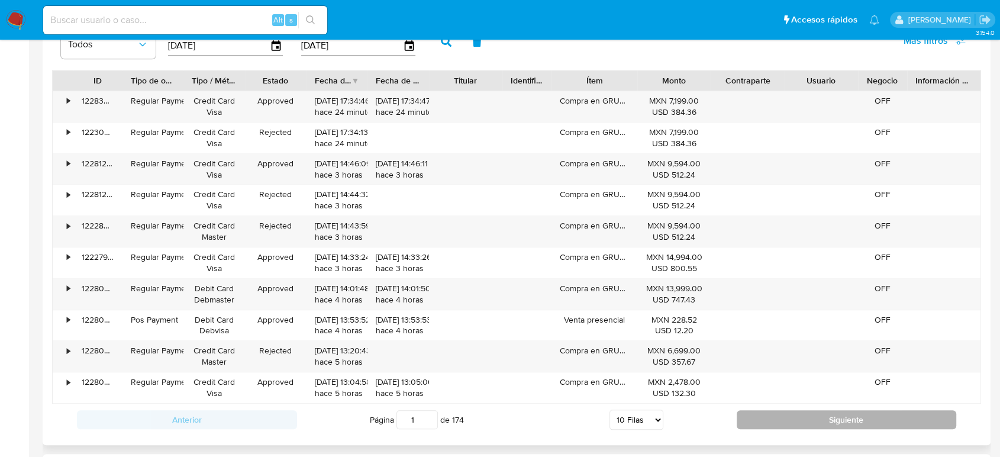
click at [829, 421] on button "Siguiente" at bounding box center [847, 419] width 220 height 19
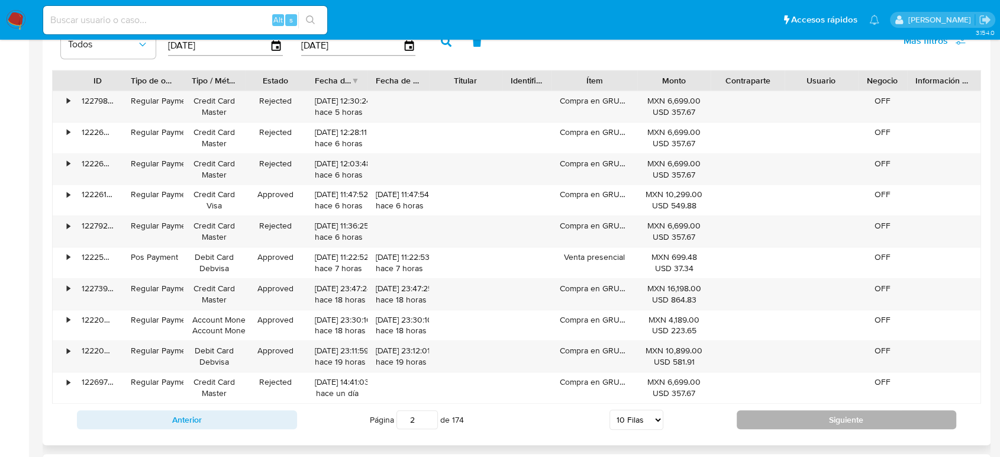
click at [817, 423] on button "Siguiente" at bounding box center [847, 419] width 220 height 19
type input "3"
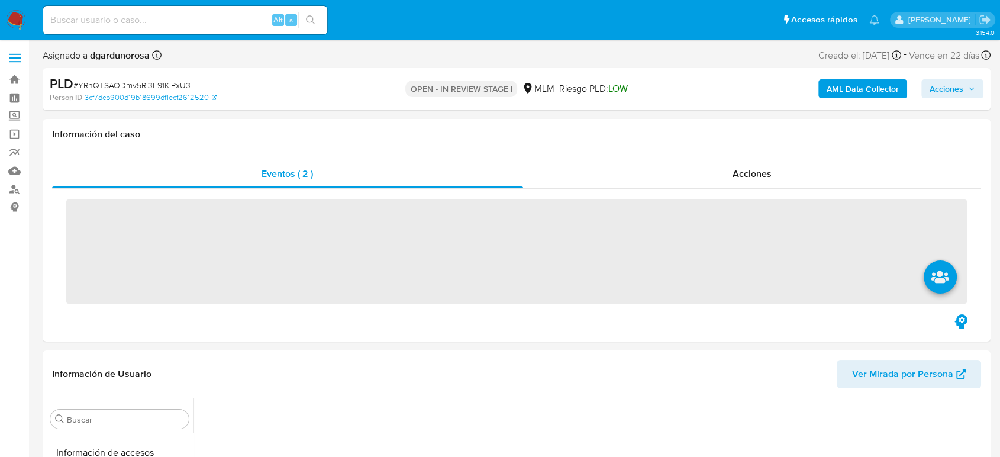
scroll to position [500, 0]
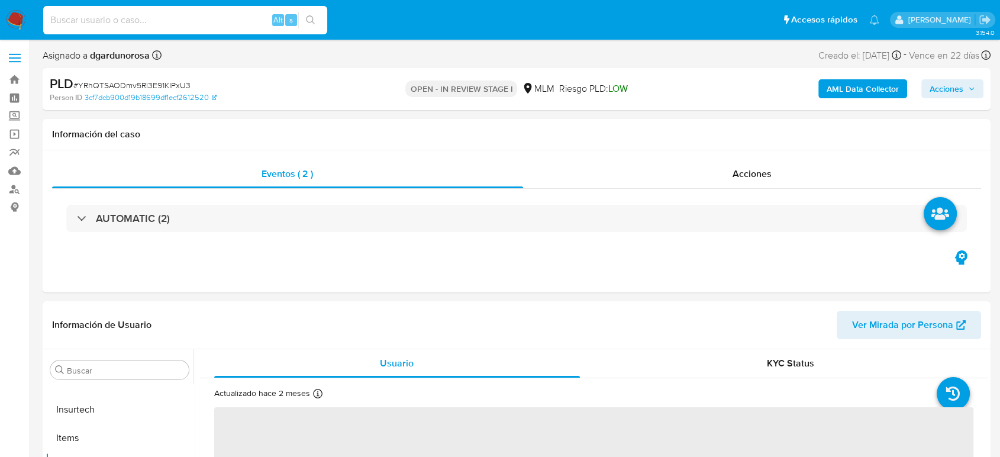
click at [239, 22] on input at bounding box center [185, 19] width 284 height 15
paste input "1927310887"
type input "1927310887"
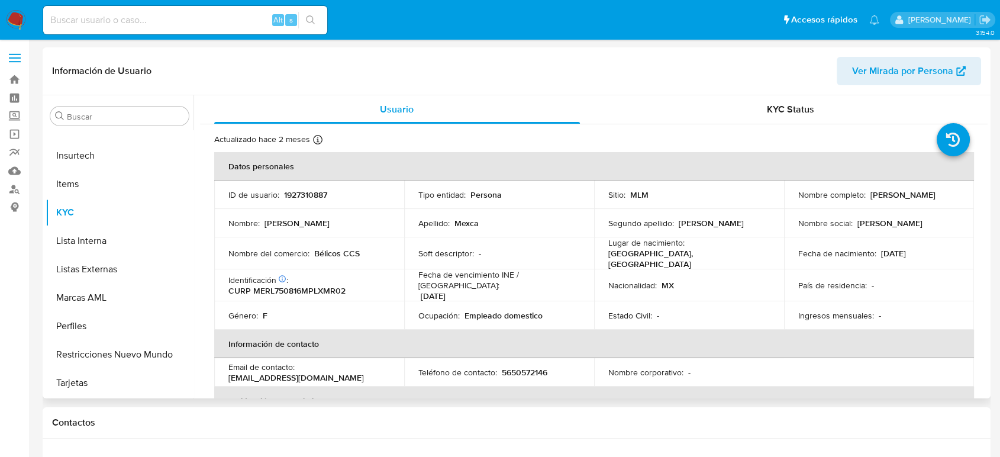
select select "10"
drag, startPoint x: 920, startPoint y: 194, endPoint x: 866, endPoint y: 198, distance: 54.0
click at [866, 198] on div "Nombre completo : Laura Mexca Romero" at bounding box center [879, 194] width 162 height 11
copy p "[PERSON_NAME]"
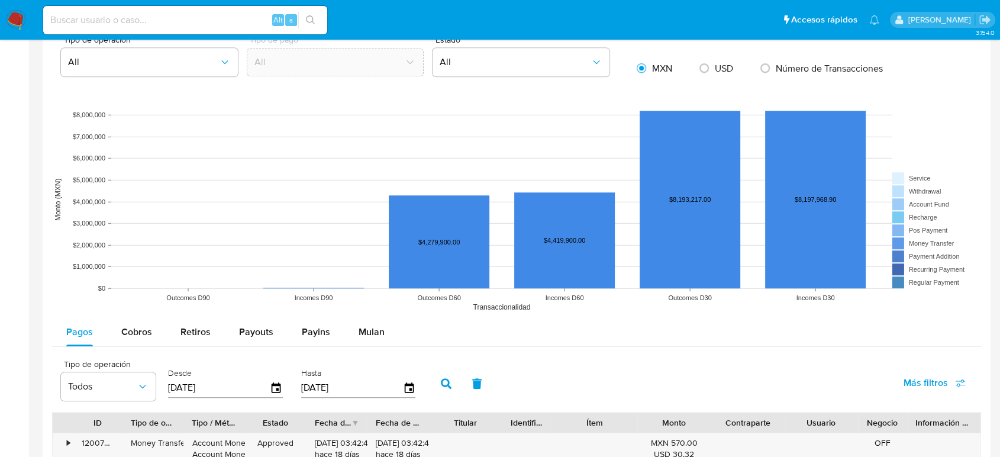
scroll to position [920, 0]
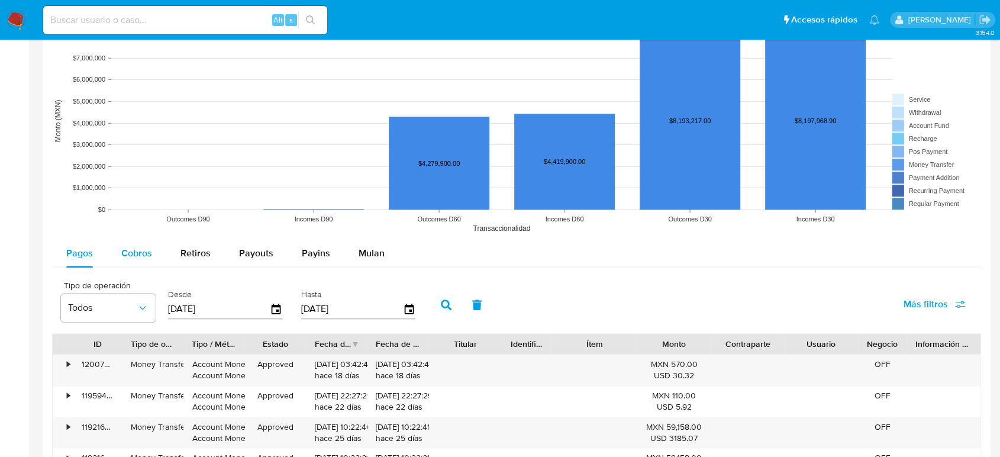
click at [133, 250] on span "Cobros" at bounding box center [136, 253] width 31 height 14
select select "10"
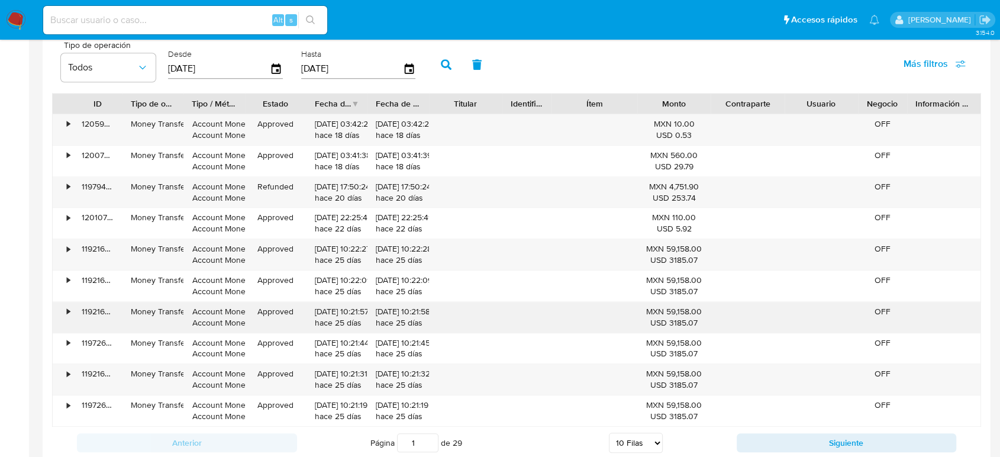
scroll to position [1184, 0]
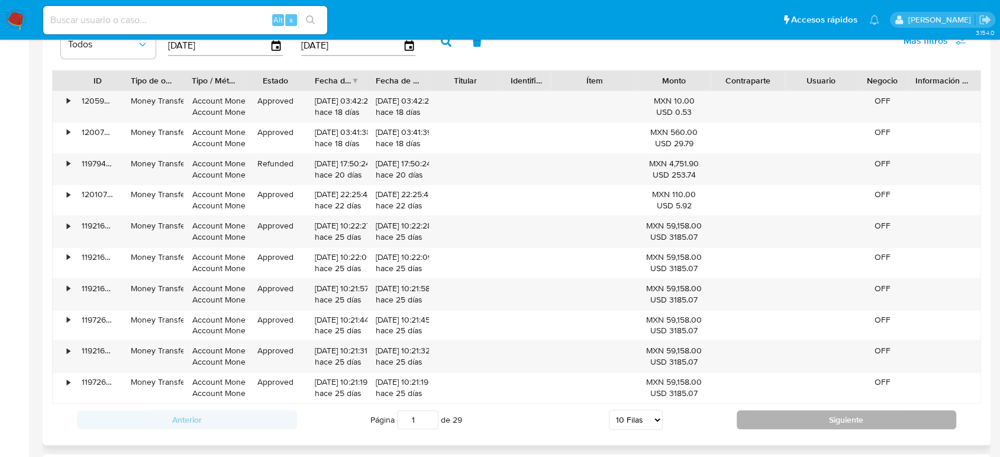
click at [757, 417] on button "Siguiente" at bounding box center [847, 419] width 220 height 19
type input "2"
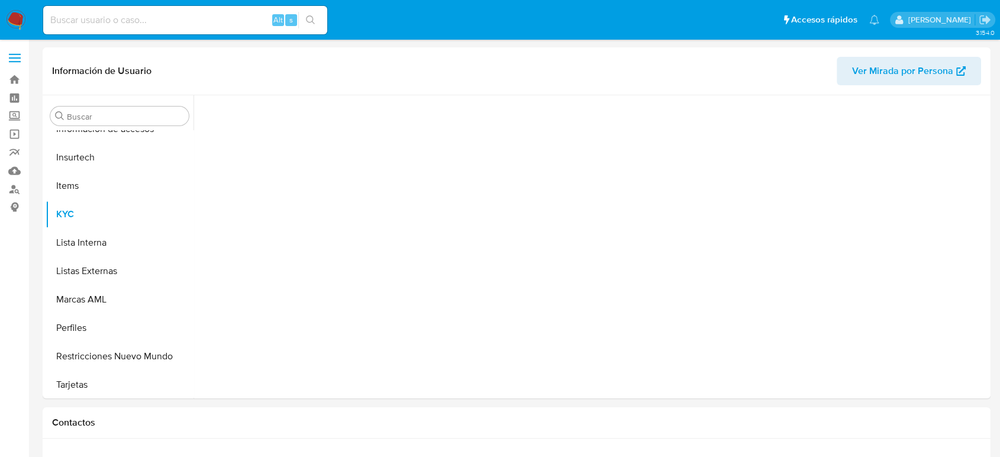
scroll to position [500, 0]
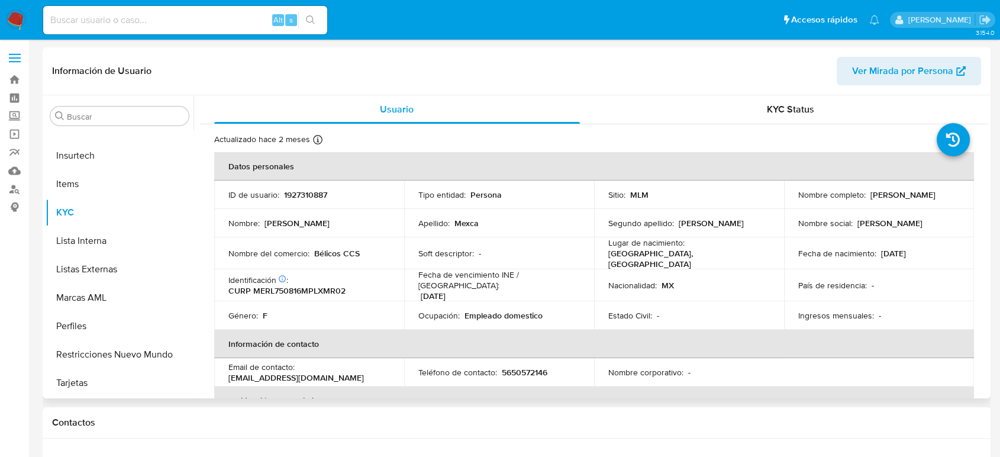
select select "10"
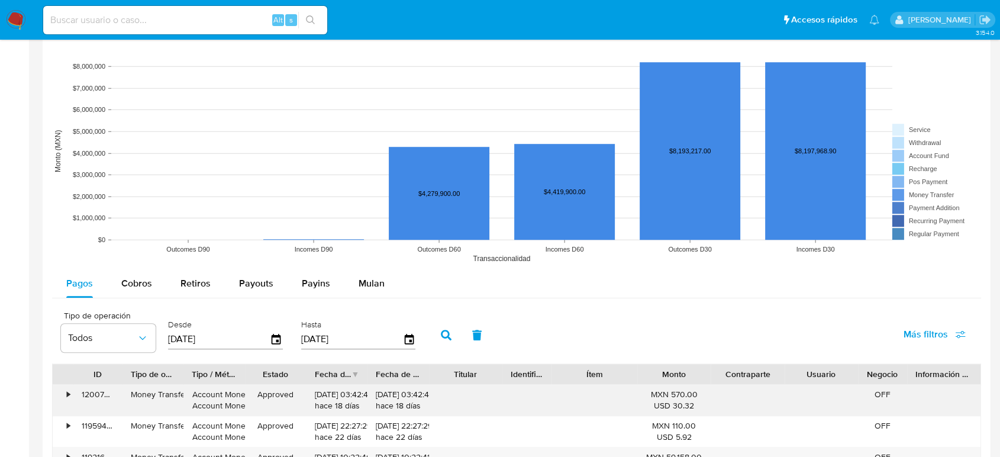
scroll to position [986, 0]
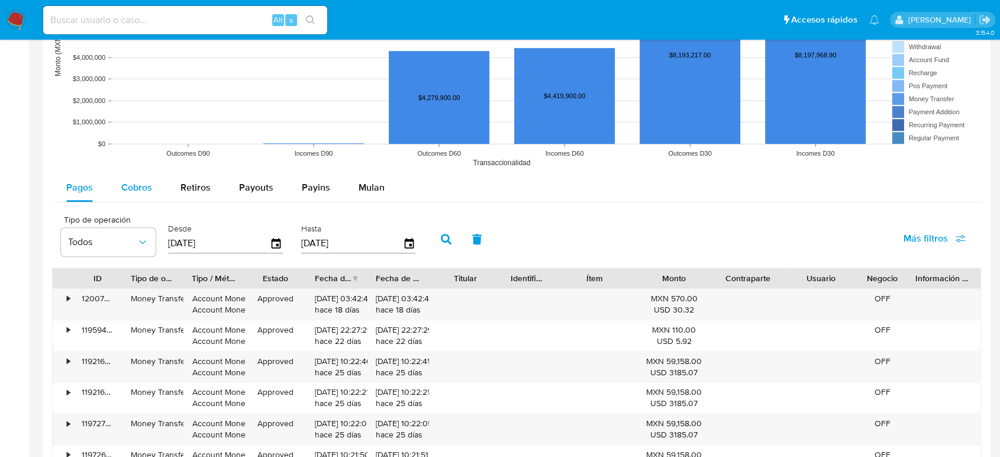
click at [149, 189] on span "Cobros" at bounding box center [136, 188] width 31 height 14
select select "10"
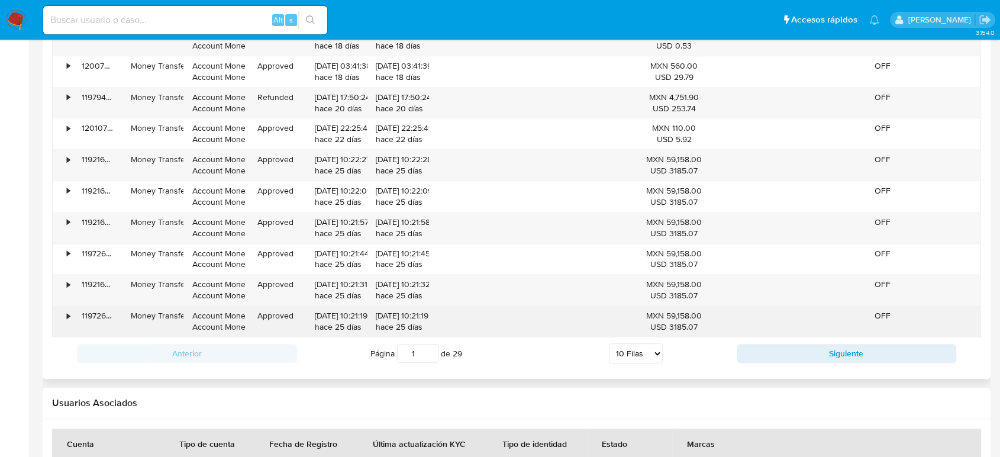
scroll to position [1249, 0]
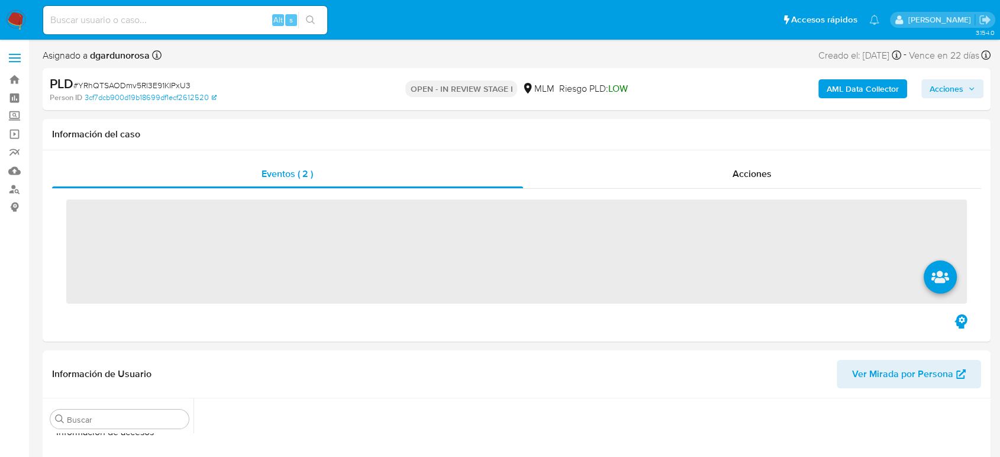
scroll to position [500, 0]
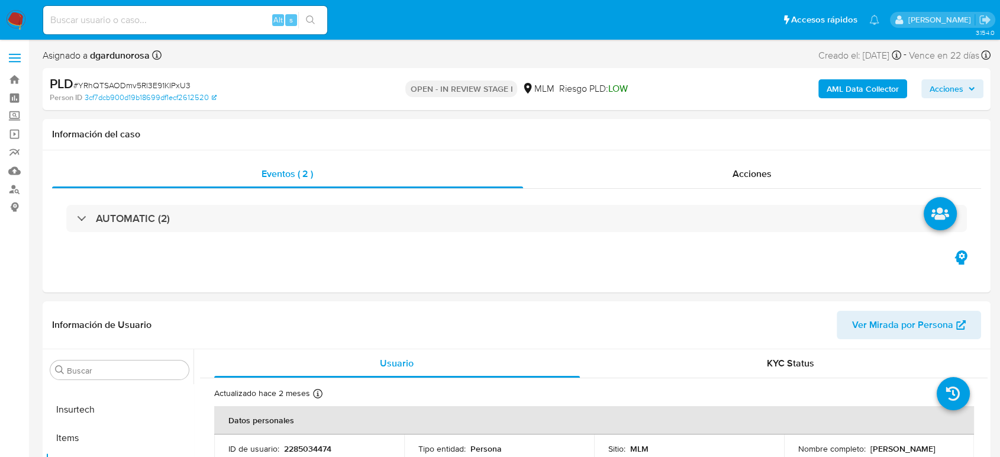
select select "10"
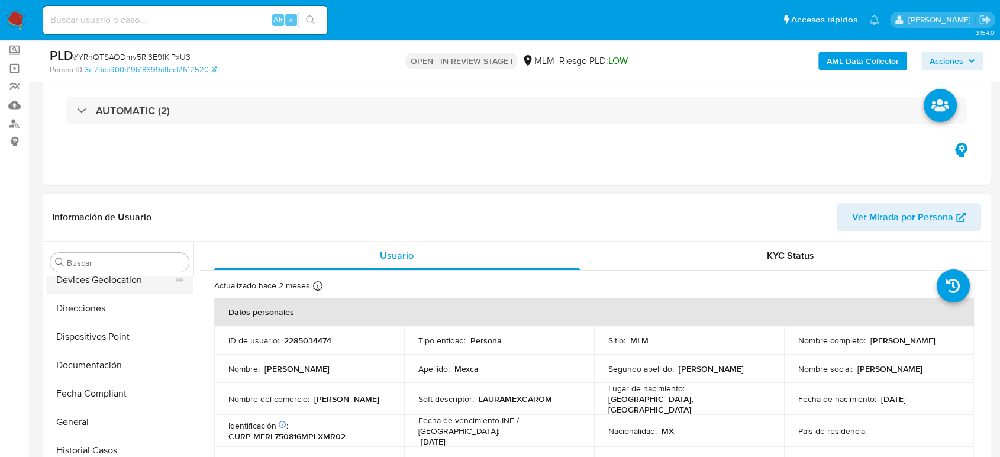
scroll to position [263, 0]
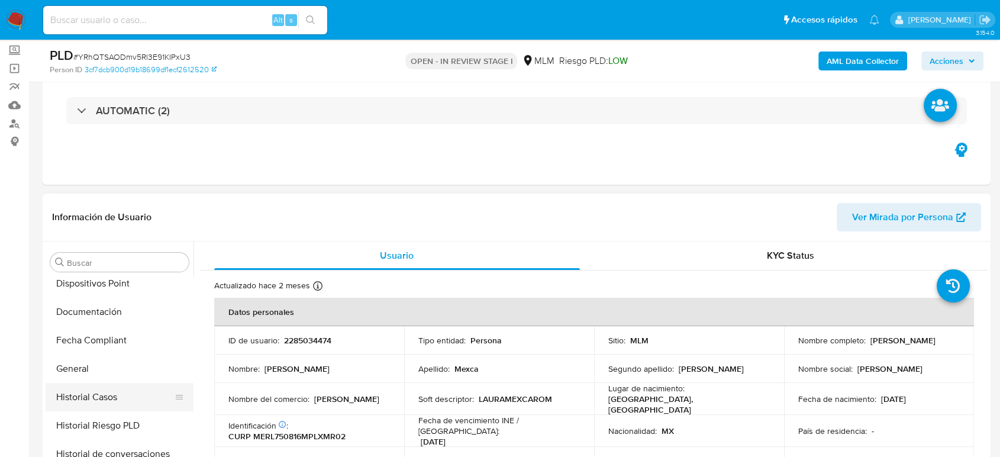
click at [102, 389] on button "Historial Casos" at bounding box center [115, 397] width 138 height 28
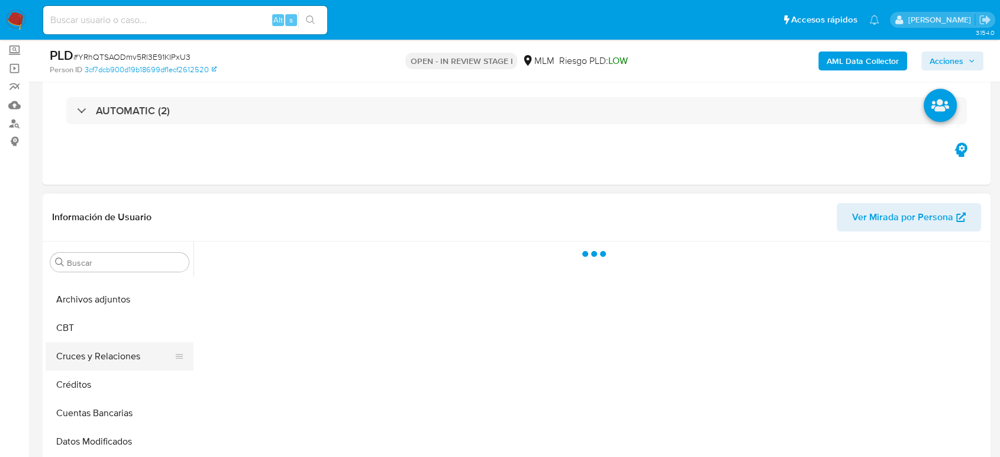
scroll to position [0, 0]
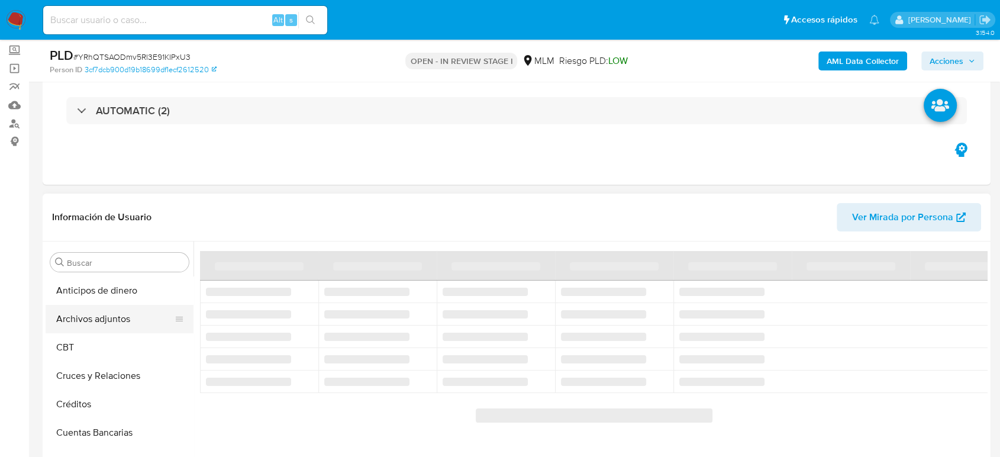
click at [92, 329] on button "Archivos adjuntos" at bounding box center [115, 319] width 138 height 28
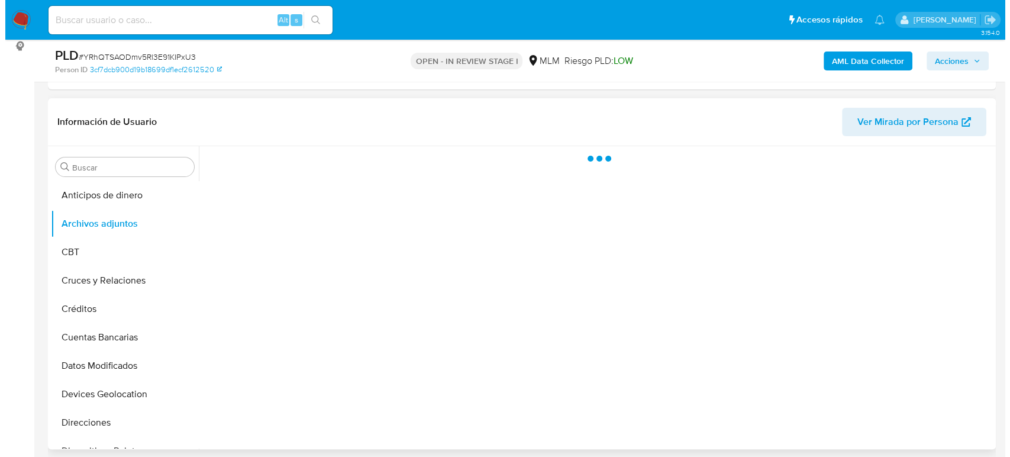
scroll to position [197, 0]
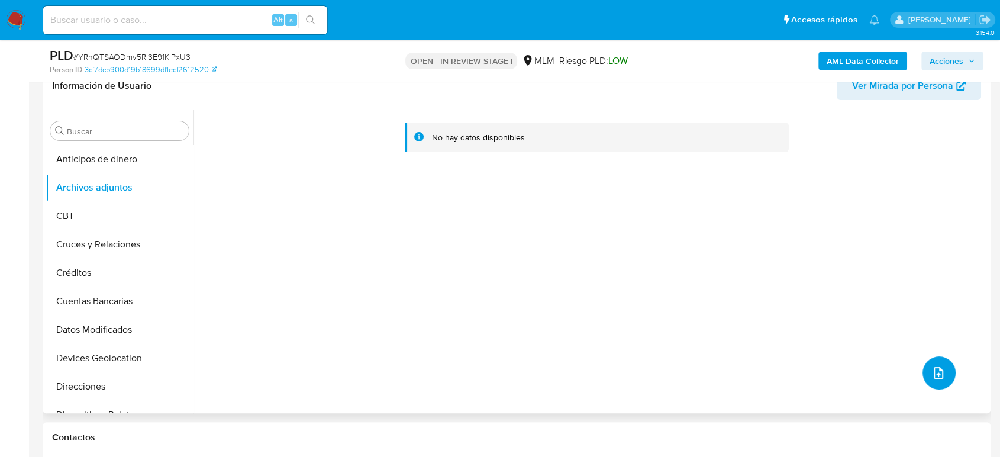
click at [932, 373] on icon "upload-file" at bounding box center [939, 373] width 14 height 14
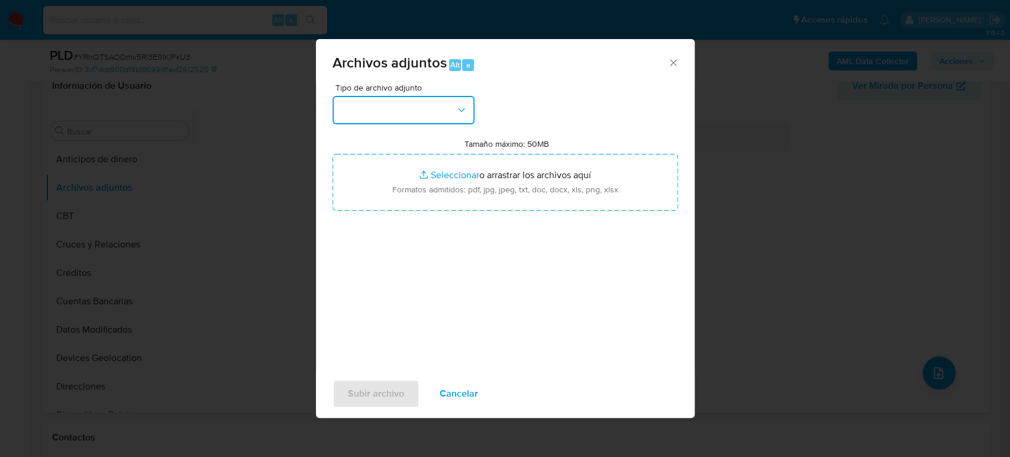
click at [403, 113] on button "button" at bounding box center [404, 110] width 142 height 28
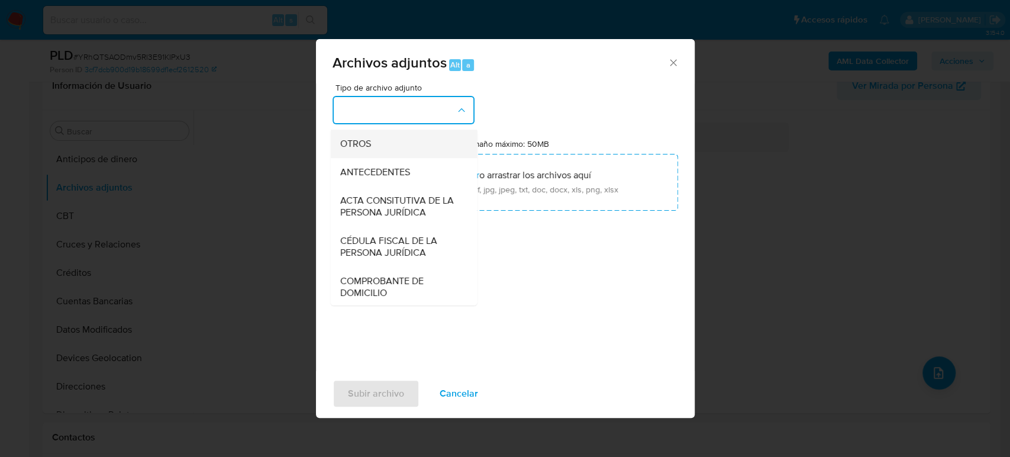
click at [355, 150] on span "OTROS" at bounding box center [355, 144] width 31 height 12
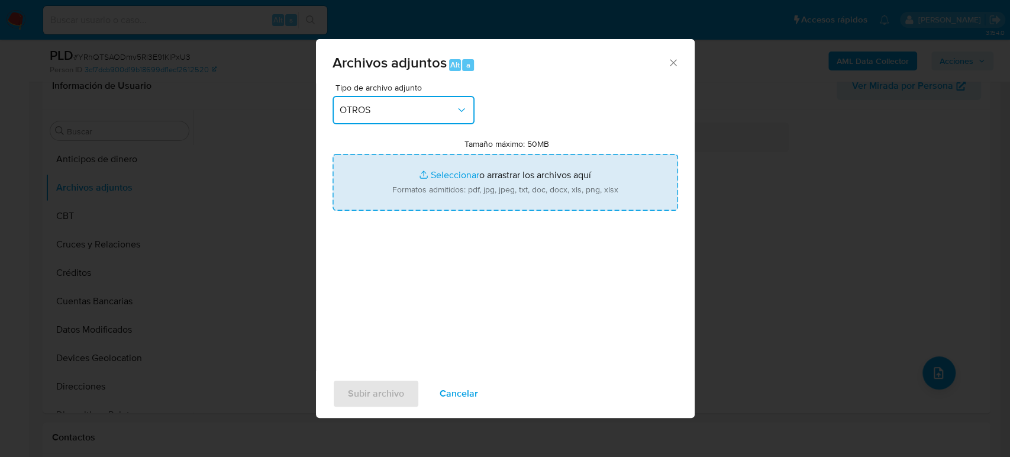
type input "C:\fakepath\2285034474_Laura Mexca_Julio2025.pdf"
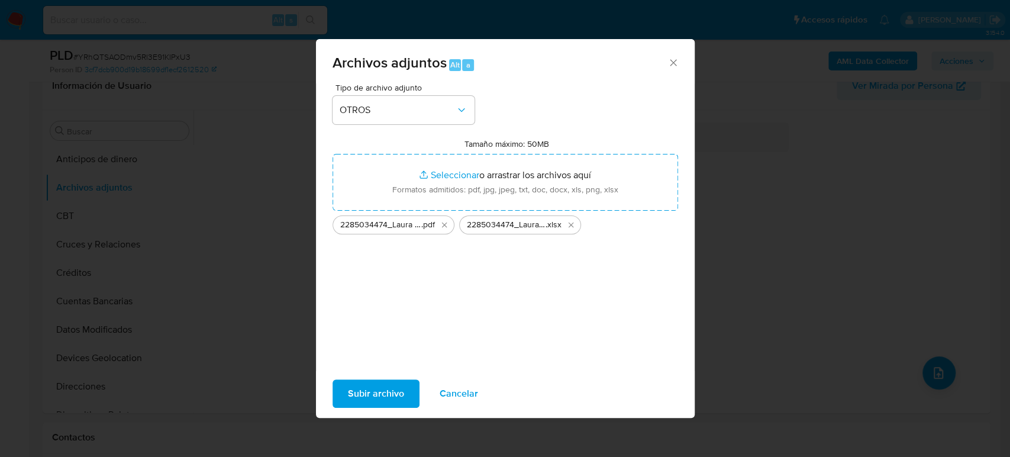
click at [349, 389] on span "Subir archivo" at bounding box center [376, 394] width 56 height 26
